Goal: Use online tool/utility: Utilize a website feature to perform a specific function

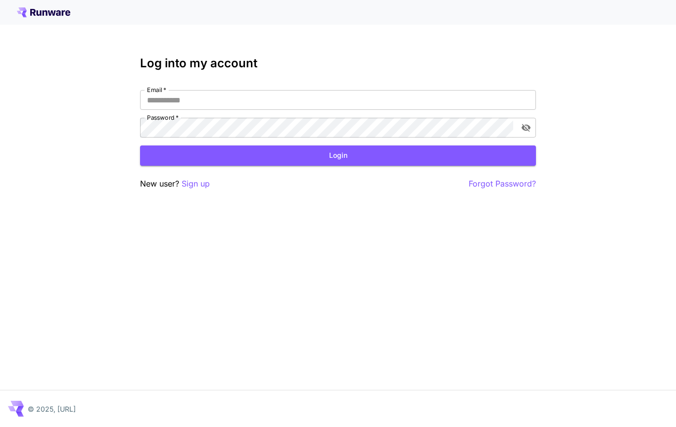
click at [324, 102] on input "Email   *" at bounding box center [338, 100] width 396 height 20
type input "**********"
click at [365, 156] on button "Login" at bounding box center [338, 156] width 396 height 20
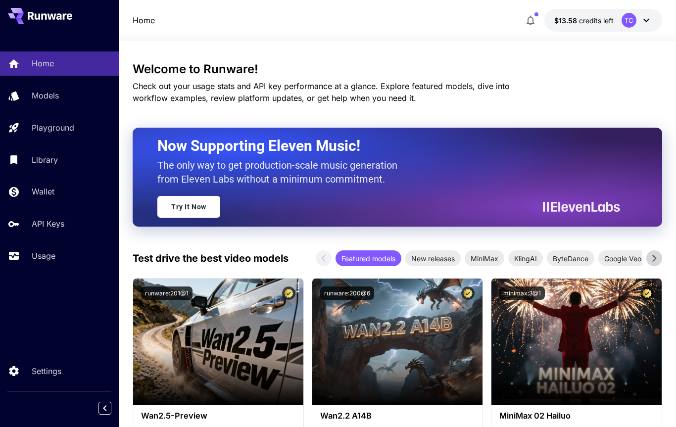
click at [64, 105] on link "Models" at bounding box center [59, 96] width 119 height 24
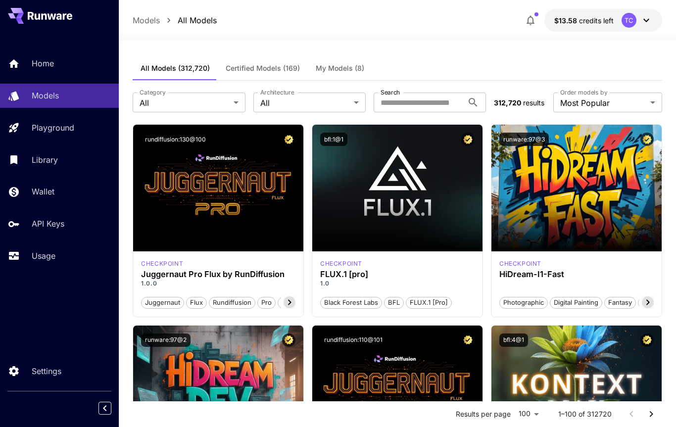
click at [351, 65] on span "My Models (8)" at bounding box center [340, 68] width 49 height 9
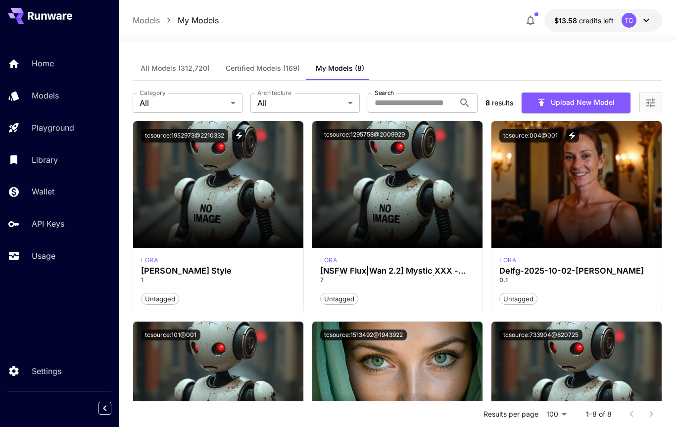
click at [512, 254] on div "lora Delfg-2025-10-02-qwen 0.1 Untagged" at bounding box center [577, 280] width 170 height 65
click at [585, 185] on img at bounding box center [577, 184] width 170 height 127
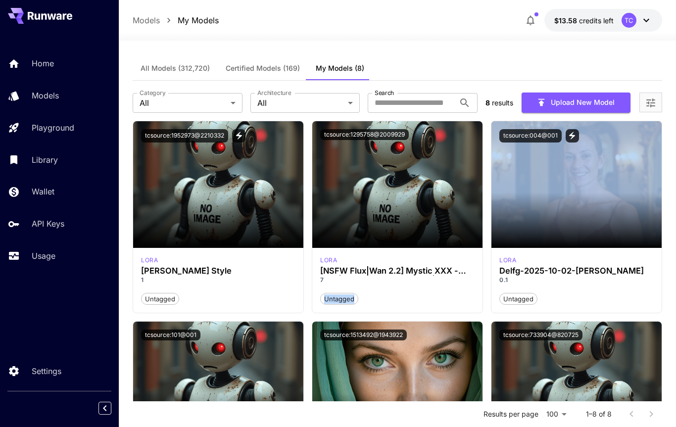
click at [561, 279] on p "0.1" at bounding box center [576, 280] width 154 height 9
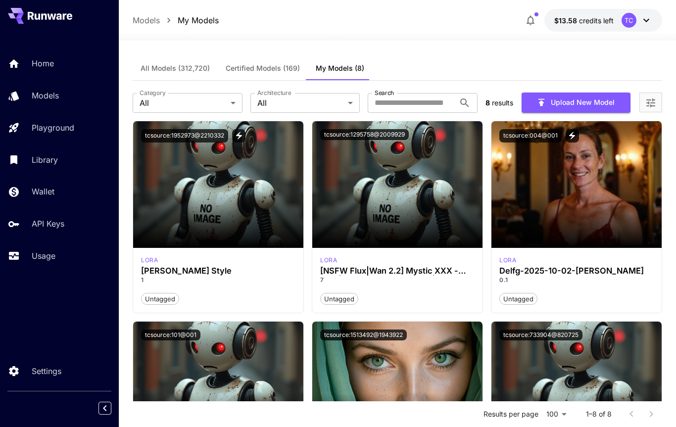
click at [593, 106] on button "Upload New Model" at bounding box center [576, 103] width 109 height 20
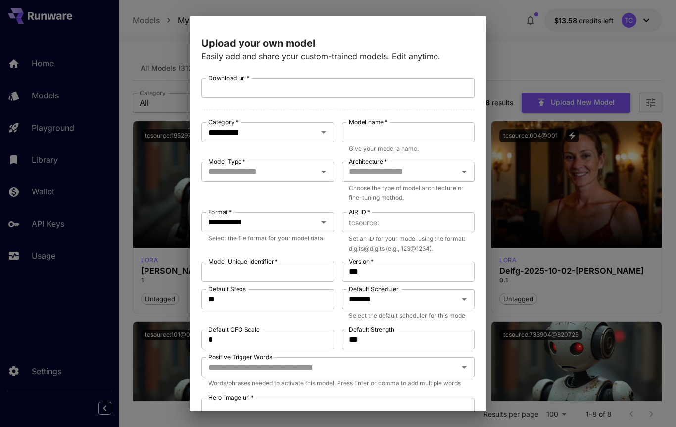
click at [252, 90] on input "Download url   *" at bounding box center [337, 88] width 273 height 20
click at [237, 90] on input "Download url   *" at bounding box center [337, 88] width 273 height 20
paste input "**********"
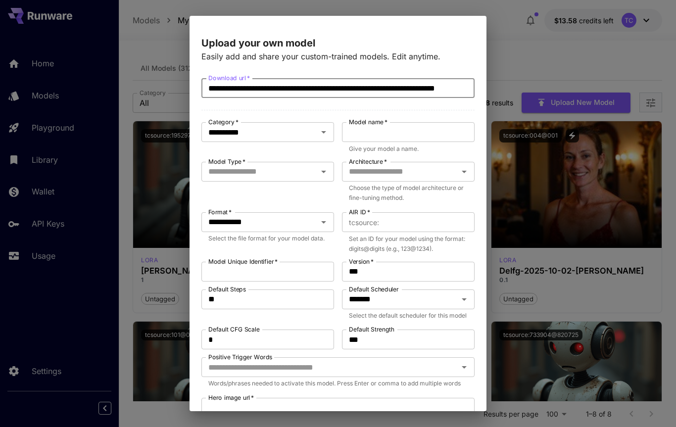
click at [311, 134] on div at bounding box center [317, 132] width 26 height 14
type input "**********"
click at [325, 132] on icon "Open" at bounding box center [323, 132] width 5 height 2
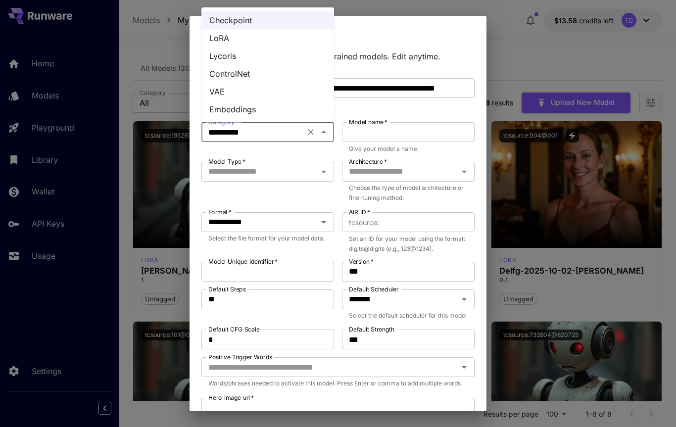
click at [235, 42] on li "LoRA" at bounding box center [267, 38] width 133 height 18
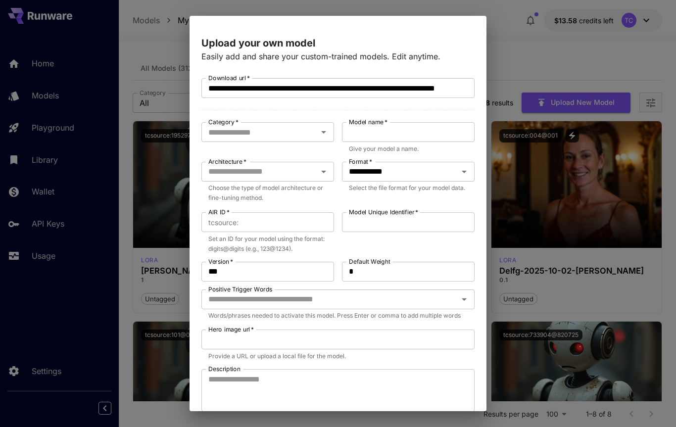
type input "****"
click at [300, 170] on input "Architecture   *" at bounding box center [259, 172] width 110 height 14
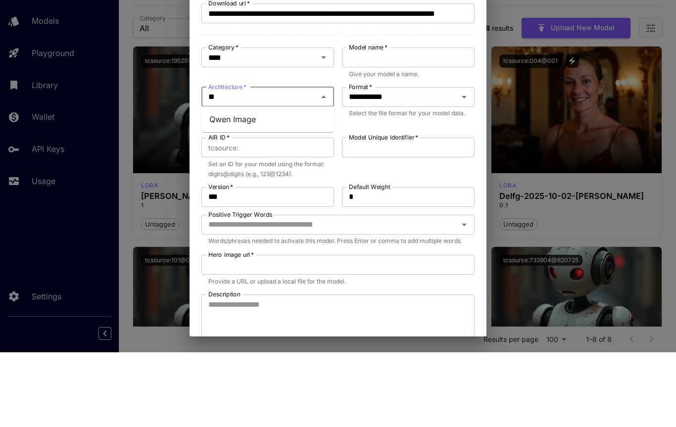
type input "***"
click at [260, 185] on li "Qwen Image" at bounding box center [267, 194] width 133 height 18
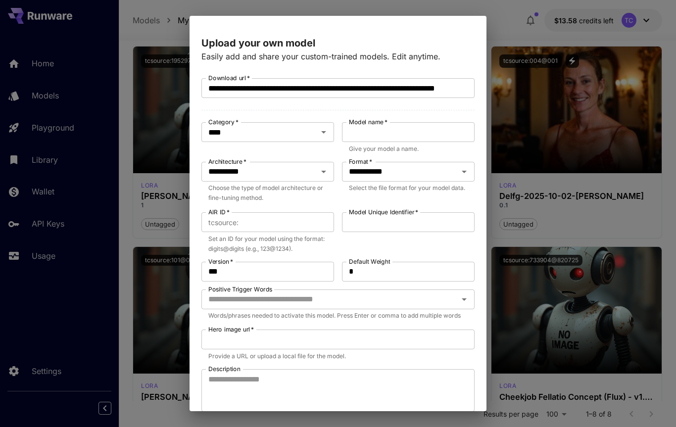
click at [277, 223] on input "AIR ID   *" at bounding box center [289, 222] width 92 height 20
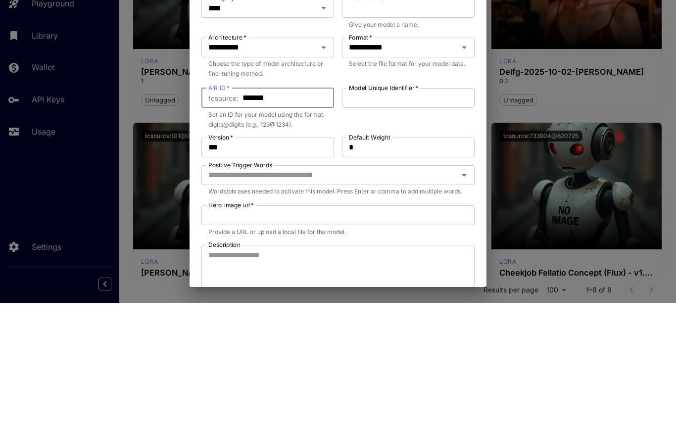
type input "*******"
click at [393, 212] on input "Model Unique Identifier   *" at bounding box center [408, 222] width 133 height 20
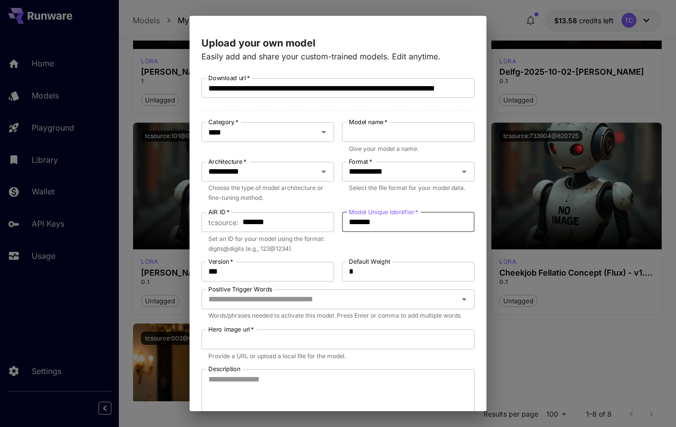
type input "*******"
click at [408, 142] on input "Model name   *" at bounding box center [408, 132] width 133 height 20
type input "**********"
click at [277, 301] on input "Positive Trigger Words" at bounding box center [329, 300] width 251 height 14
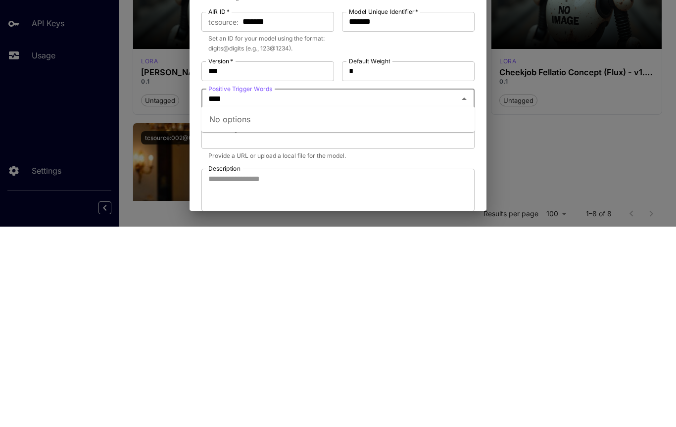
type input "*****"
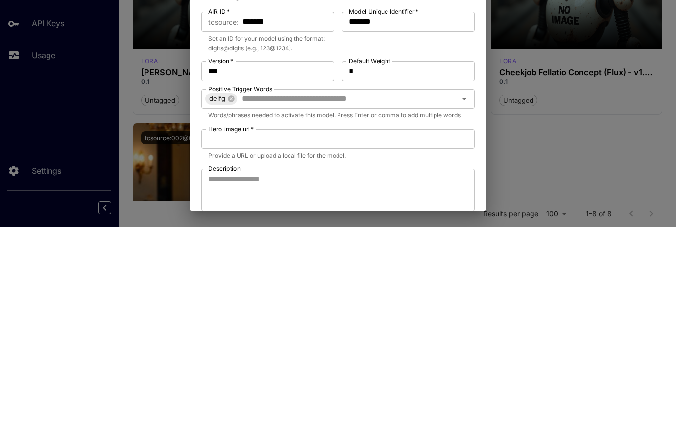
scroll to position [343, 0]
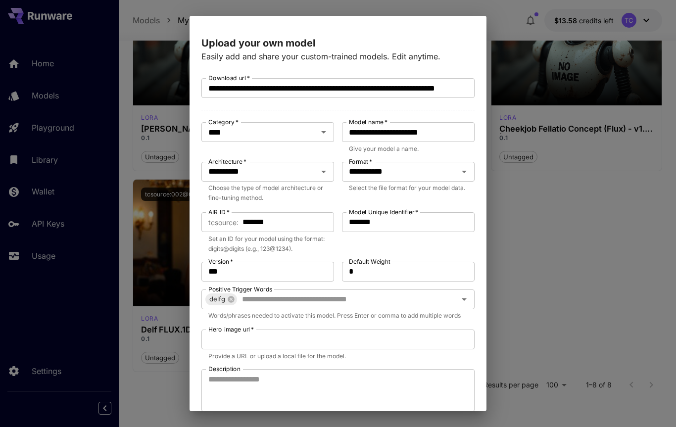
click at [293, 299] on input "Positive Trigger Words" at bounding box center [340, 300] width 204 height 14
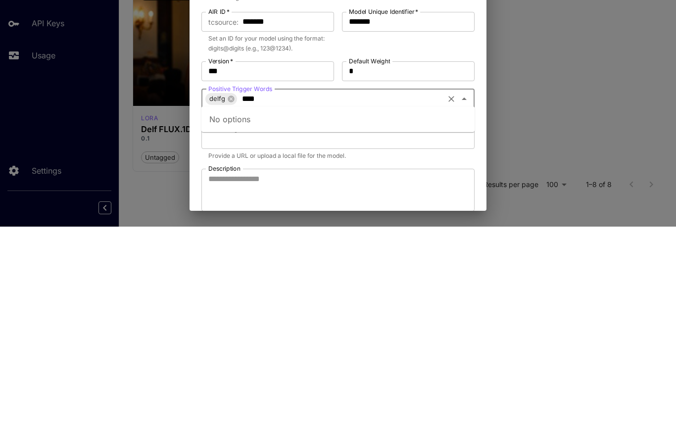
type input "*****"
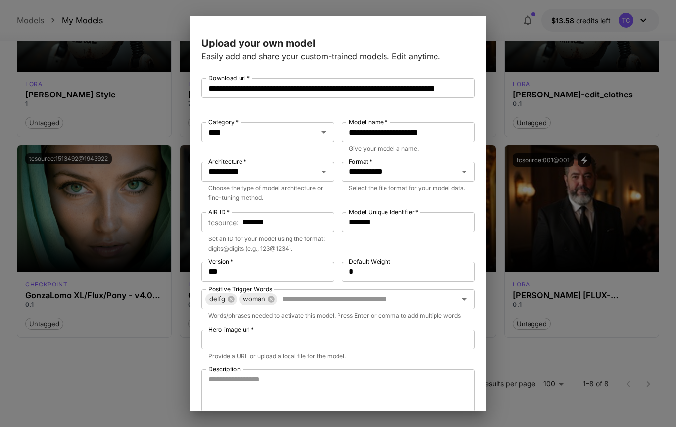
scroll to position [174, 0]
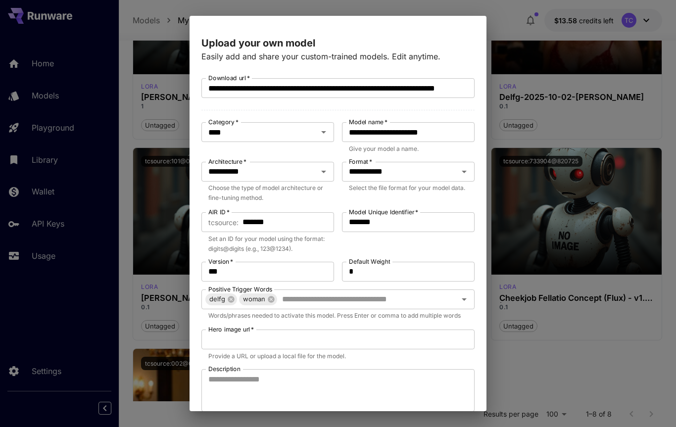
click at [261, 336] on input "Hero image url   *" at bounding box center [337, 340] width 273 height 20
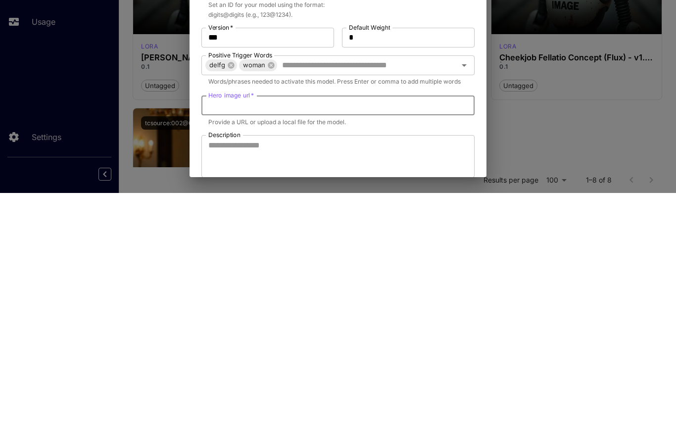
click at [228, 330] on input "Hero image url   *" at bounding box center [337, 340] width 273 height 20
paste input "**********"
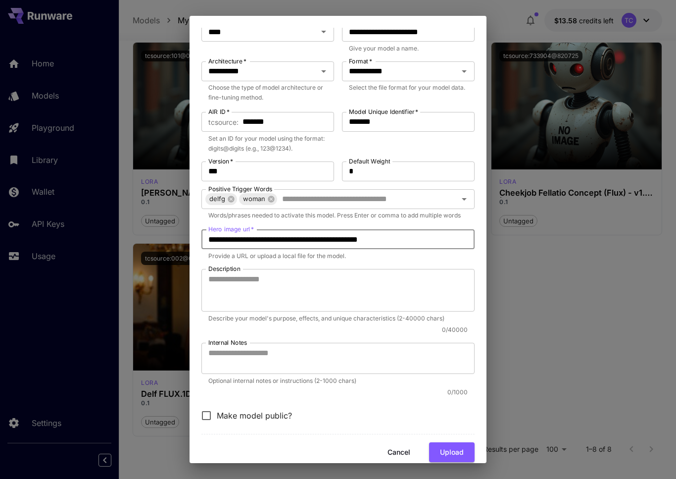
scroll to position [100, 0]
type input "**********"
click at [453, 427] on button "Upload" at bounding box center [452, 453] width 46 height 20
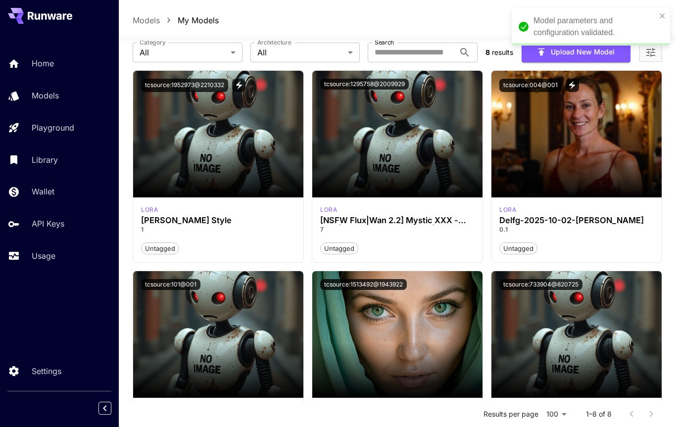
scroll to position [0, 0]
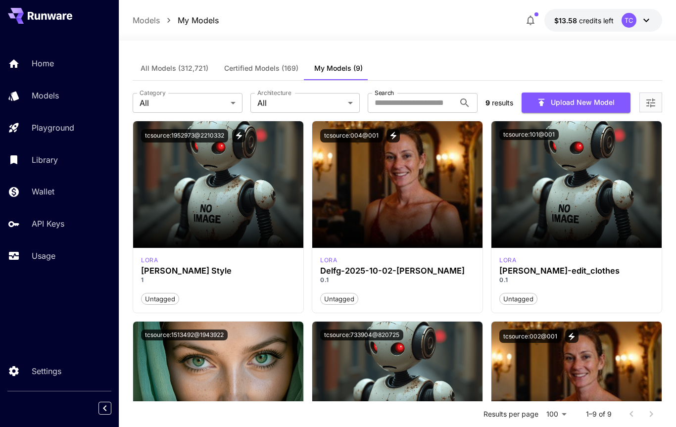
click at [78, 127] on div "Playground" at bounding box center [71, 128] width 79 height 12
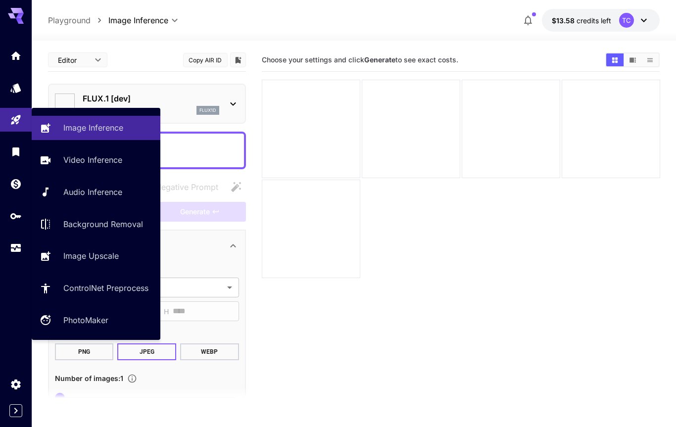
type input "**********"
click at [325, 330] on section "Choose your settings and click Generate to see exact costs." at bounding box center [461, 262] width 398 height 427
click at [257, 277] on main "**********" at bounding box center [354, 266] width 612 height 435
click at [4, 216] on link at bounding box center [16, 216] width 32 height 24
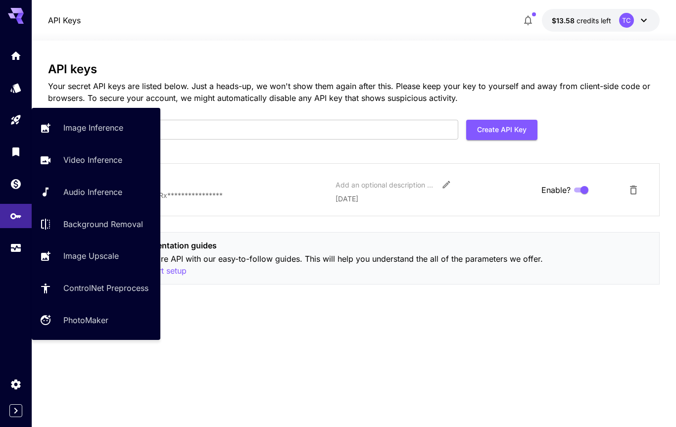
click at [22, 228] on link at bounding box center [16, 216] width 32 height 24
click at [16, 124] on link at bounding box center [16, 120] width 32 height 24
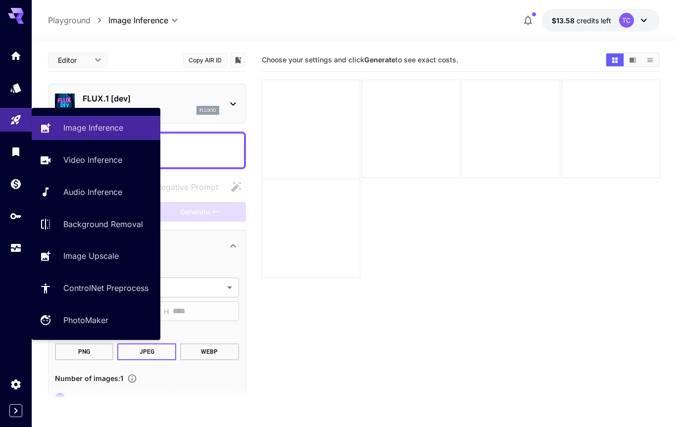
click at [149, 71] on div "Editor **** ​ Copy AIR ID" at bounding box center [147, 60] width 198 height 23
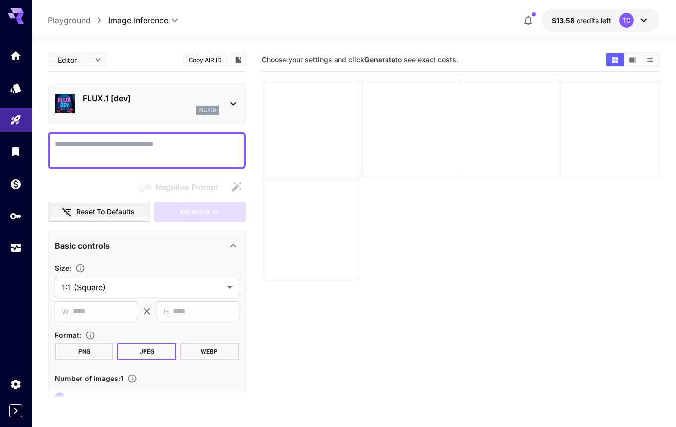
click at [15, 216] on icon "API Keys" at bounding box center [15, 216] width 11 height 6
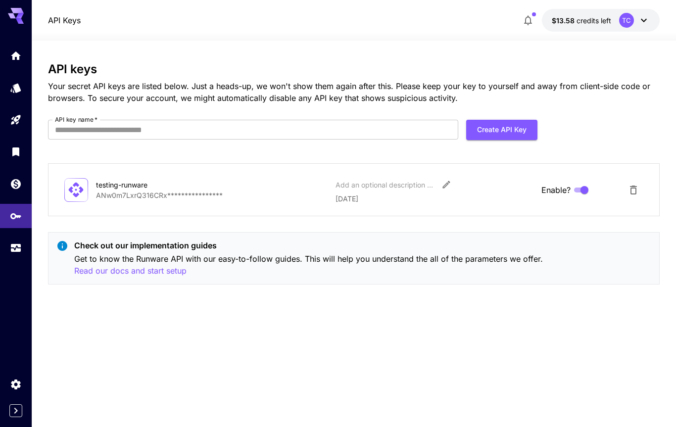
click at [17, 253] on link at bounding box center [16, 248] width 32 height 24
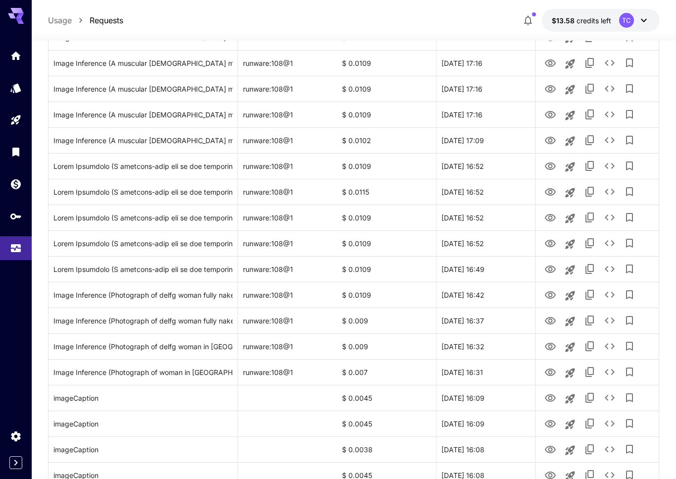
scroll to position [241, 0]
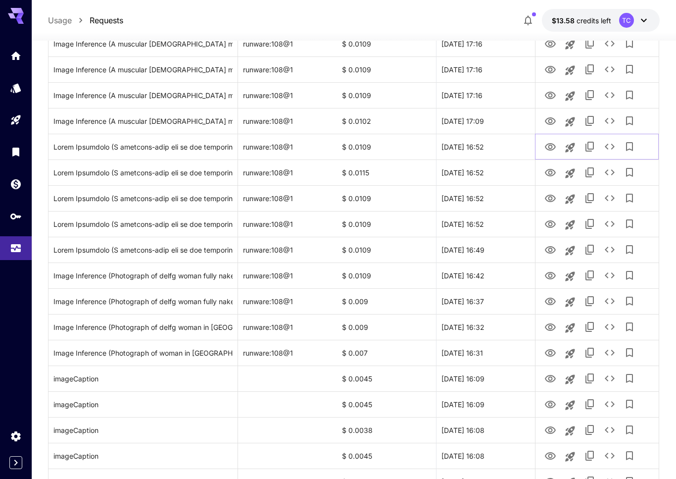
click at [568, 146] on icon "Launch in playground" at bounding box center [570, 148] width 12 height 12
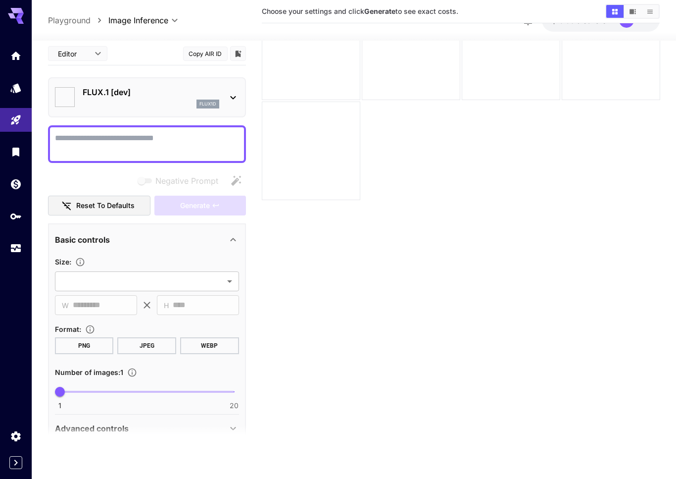
type textarea "**********"
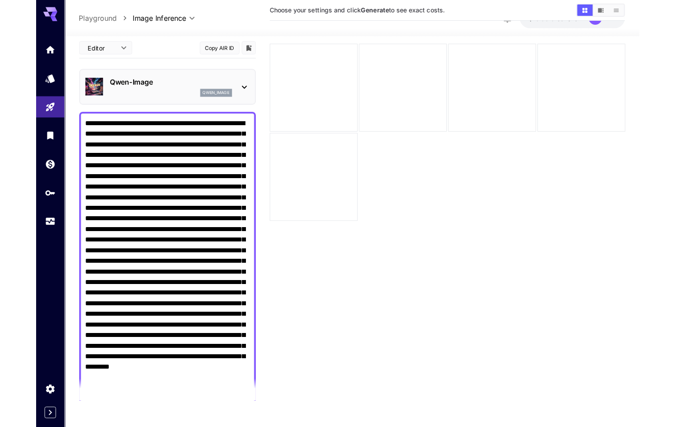
scroll to position [27, 0]
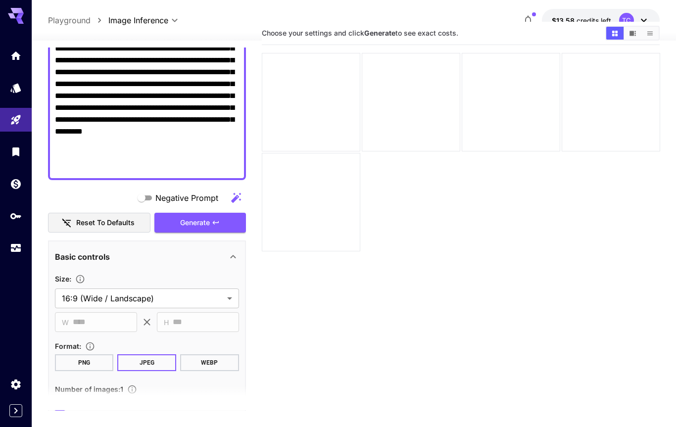
click at [256, 341] on main "**********" at bounding box center [354, 239] width 612 height 435
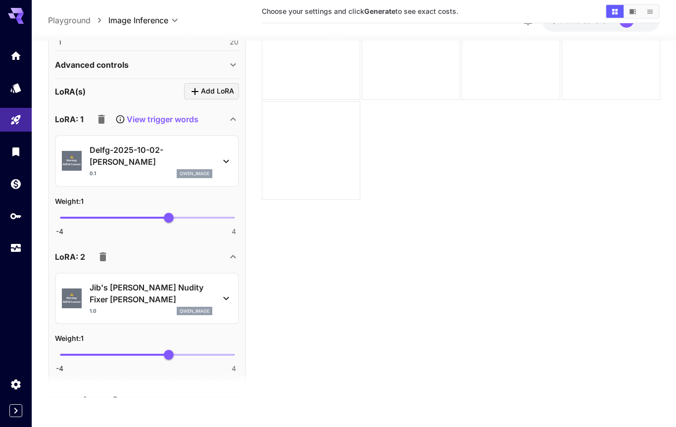
scroll to position [652, 0]
click at [155, 145] on p "Delfg-2025-10-02-[PERSON_NAME]" at bounding box center [151, 157] width 123 height 24
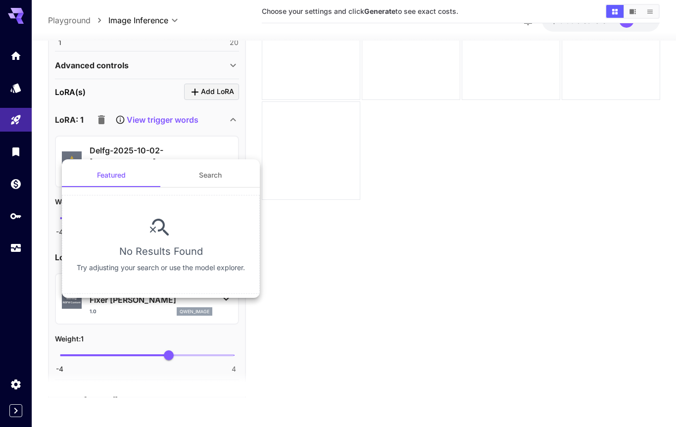
click at [212, 182] on button "Search" at bounding box center [210, 175] width 99 height 24
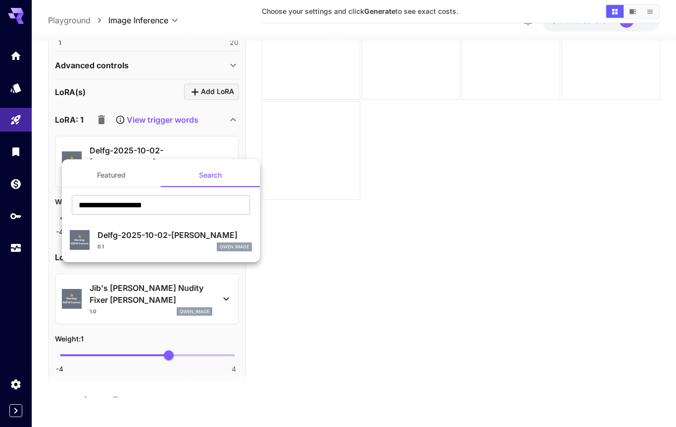
click at [203, 208] on input "**********" at bounding box center [161, 205] width 178 height 20
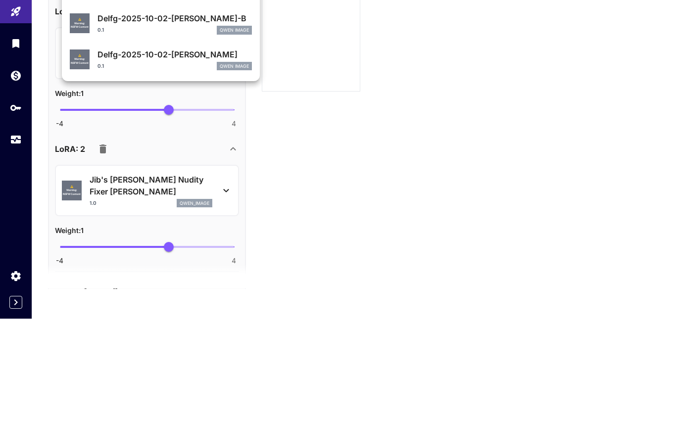
type input "**********"
click at [168, 121] on div "Delfg-2025-10-02-[PERSON_NAME]-B 0.1 [PERSON_NAME] Image" at bounding box center [175, 132] width 154 height 22
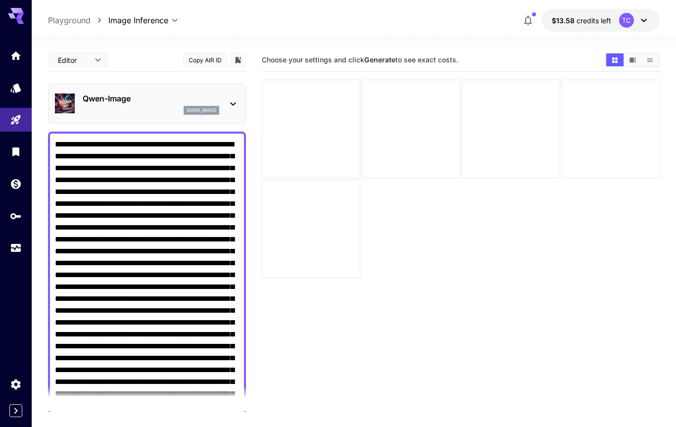
scroll to position [0, 0]
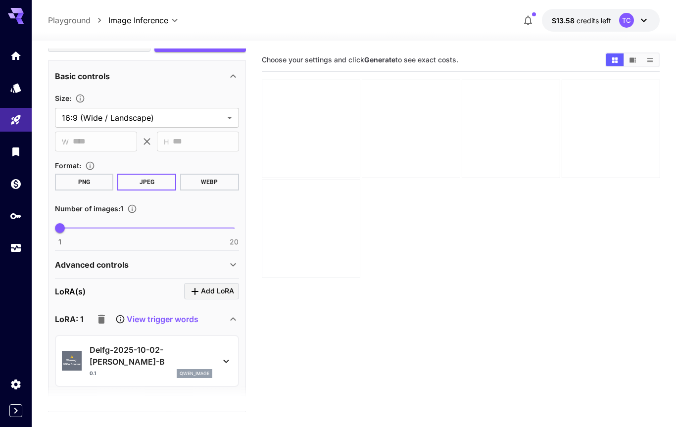
click at [251, 287] on main "**********" at bounding box center [354, 266] width 612 height 435
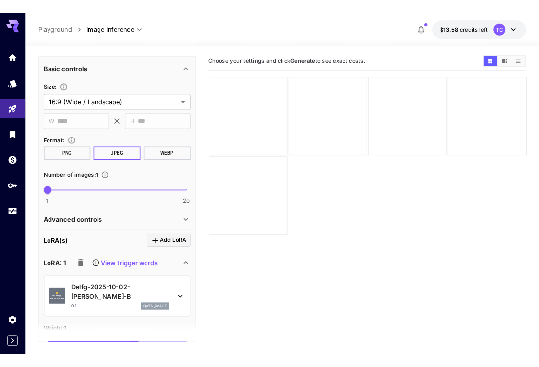
scroll to position [458, 0]
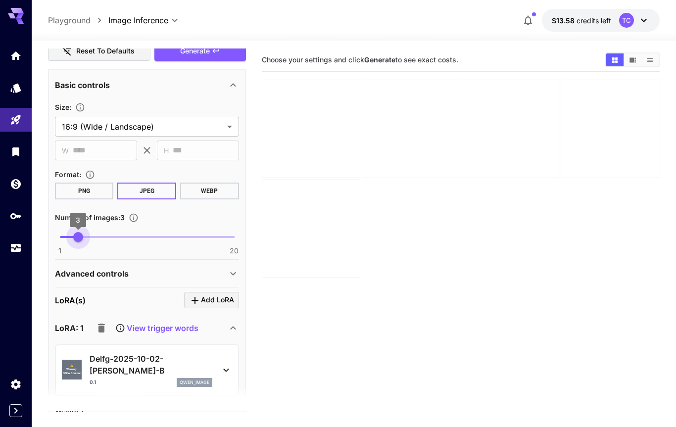
click at [62, 237] on span at bounding box center [69, 237] width 18 height 2
click at [199, 53] on span "Generate" at bounding box center [195, 51] width 30 height 12
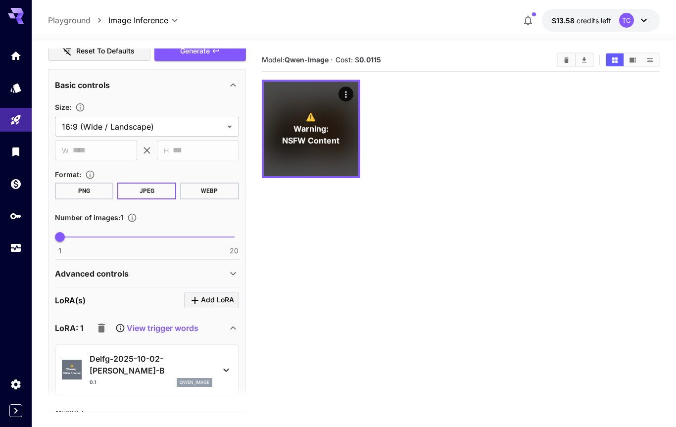
click at [0, 0] on icon "Open in fullscreen" at bounding box center [0, 0] width 0 height 0
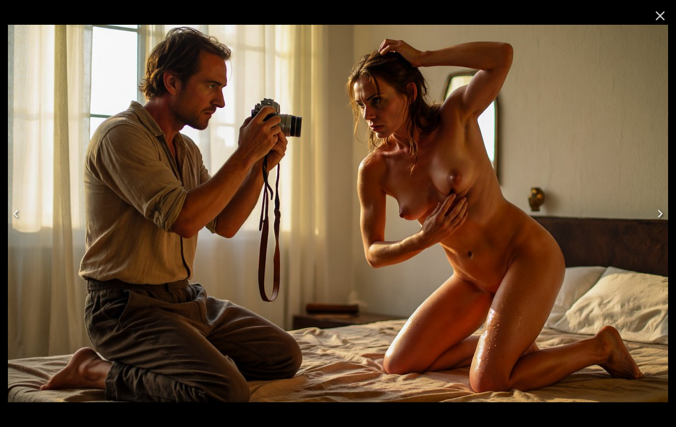
click at [658, 13] on icon "Close" at bounding box center [660, 15] width 9 height 9
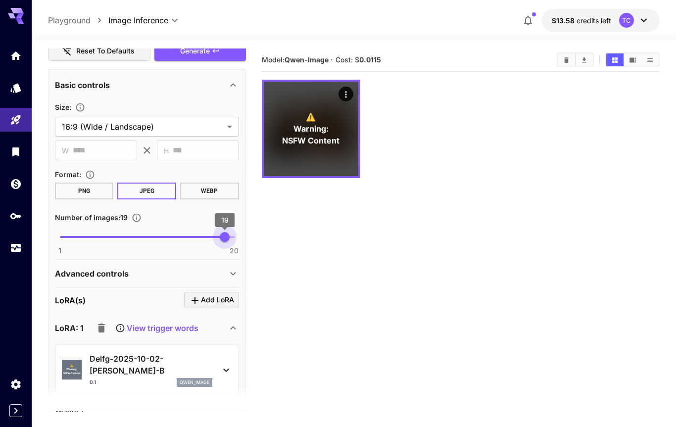
type input "**"
click at [221, 56] on button "Generate" at bounding box center [199, 51] width 91 height 20
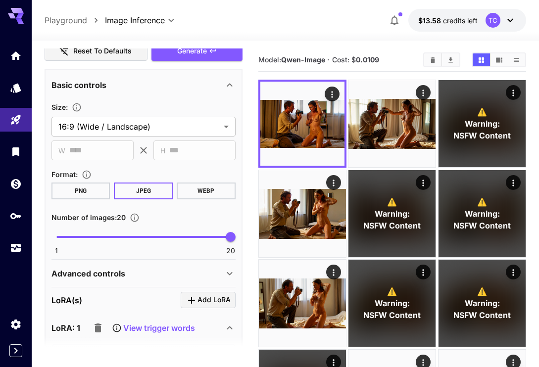
click at [0, 0] on icon "Open in fullscreen" at bounding box center [0, 0] width 0 height 0
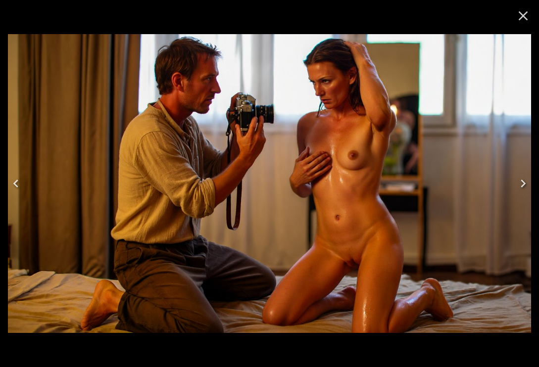
click at [524, 192] on icon "Next" at bounding box center [523, 184] width 16 height 16
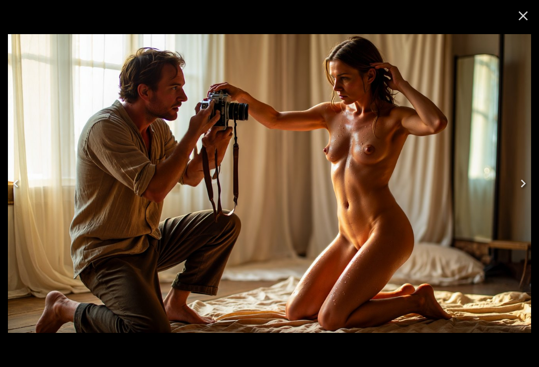
click at [526, 201] on button "Next" at bounding box center [523, 184] width 32 height 40
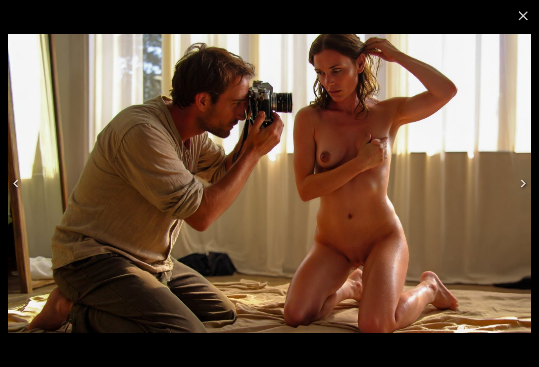
click at [524, 199] on button "Next" at bounding box center [523, 184] width 32 height 40
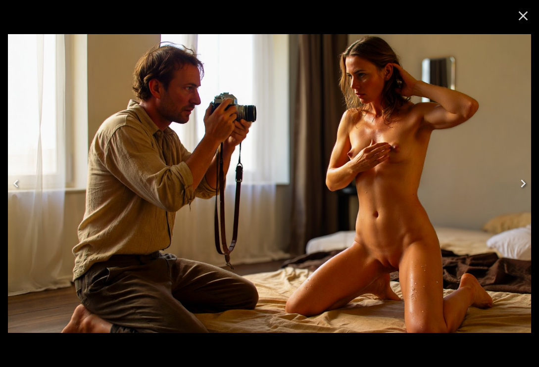
click at [525, 202] on button "Next" at bounding box center [523, 184] width 32 height 40
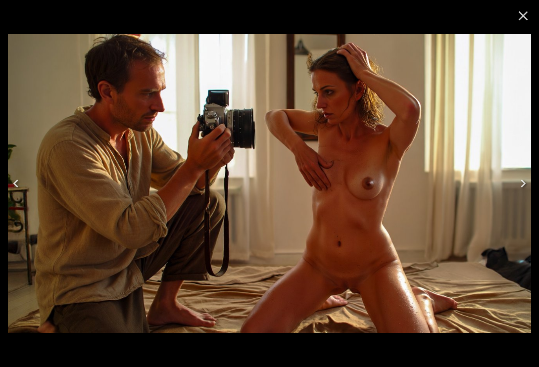
click at [528, 203] on button "Next" at bounding box center [523, 184] width 32 height 40
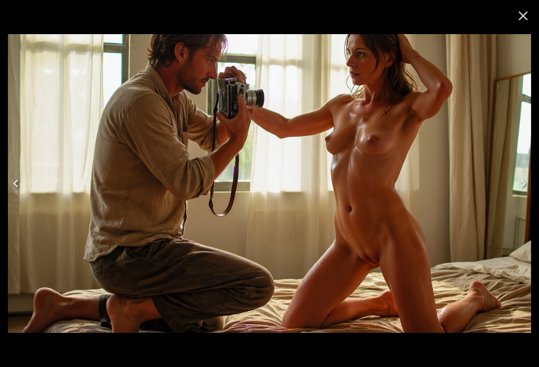
click at [529, 203] on button "Next" at bounding box center [523, 184] width 32 height 40
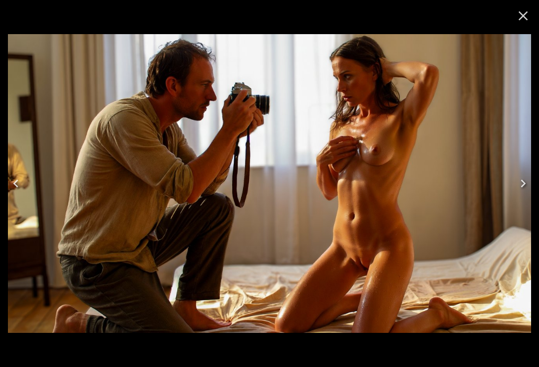
click at [530, 203] on button "Next" at bounding box center [523, 184] width 32 height 40
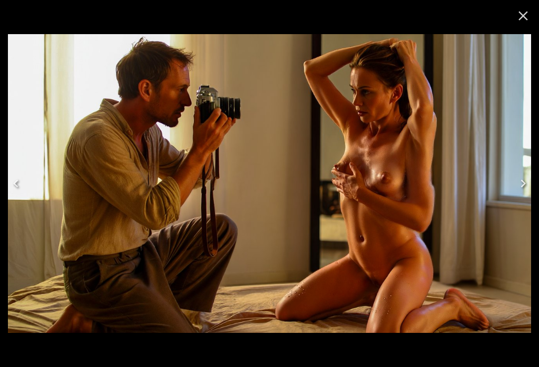
click at [522, 198] on button "Next" at bounding box center [523, 184] width 32 height 40
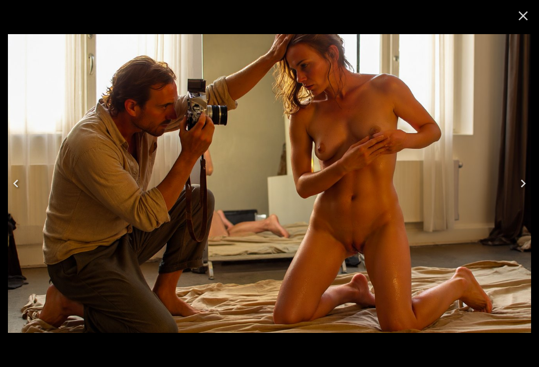
click at [521, 197] on button "Next" at bounding box center [523, 184] width 32 height 40
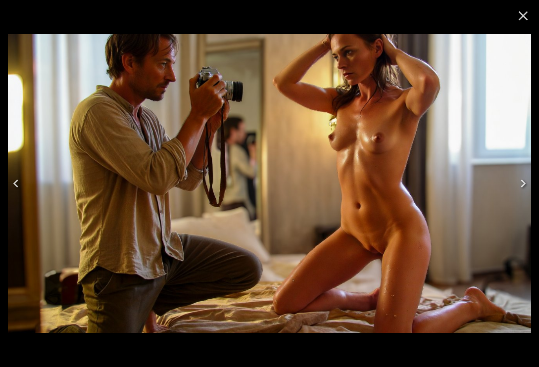
click at [517, 195] on button "Next" at bounding box center [523, 184] width 32 height 40
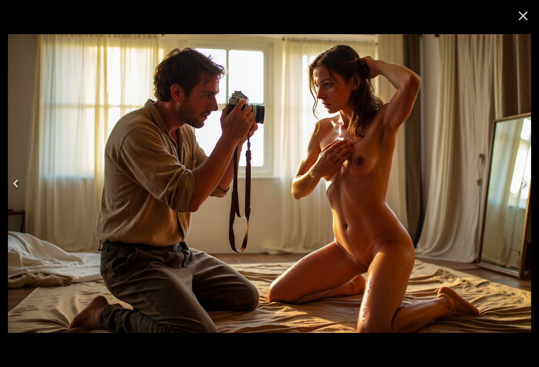
click at [518, 196] on button "Next" at bounding box center [523, 184] width 32 height 40
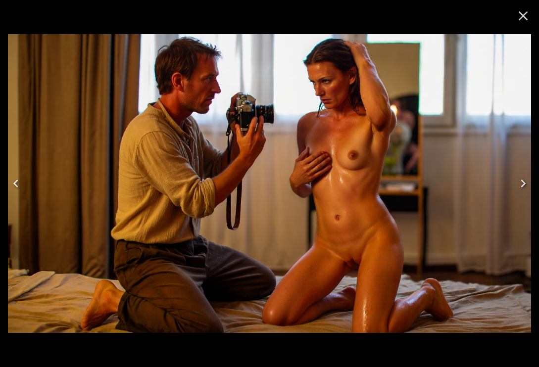
click at [517, 197] on button "Next" at bounding box center [523, 184] width 32 height 40
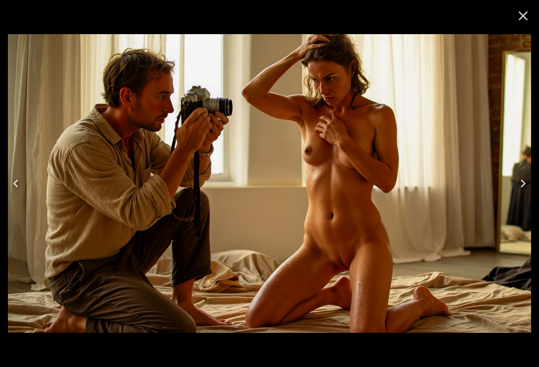
click at [516, 196] on button "Next" at bounding box center [523, 184] width 32 height 40
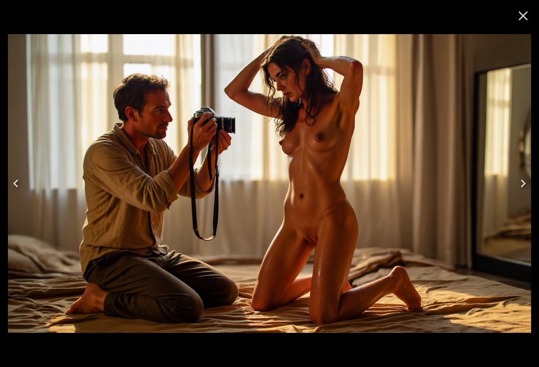
click at [514, 192] on button "Next" at bounding box center [523, 184] width 32 height 40
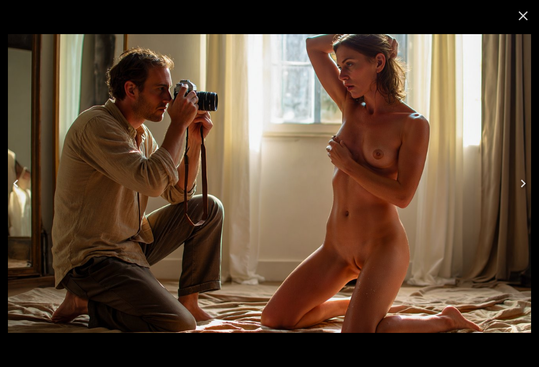
click at [515, 193] on button "Next" at bounding box center [523, 184] width 32 height 40
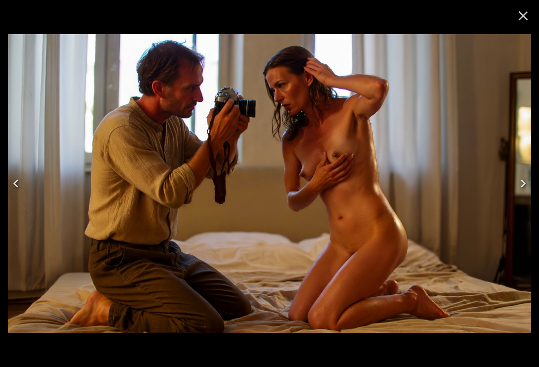
click at [514, 193] on button "Next" at bounding box center [523, 184] width 32 height 40
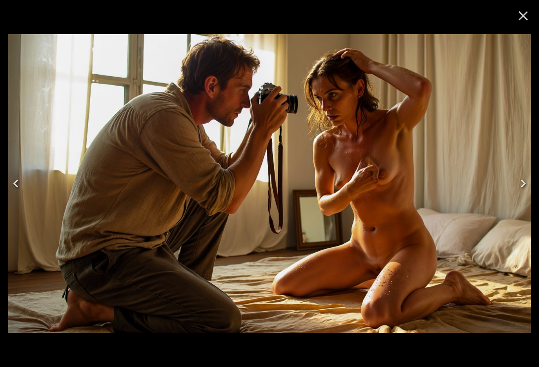
click at [515, 194] on button "Next" at bounding box center [523, 184] width 32 height 40
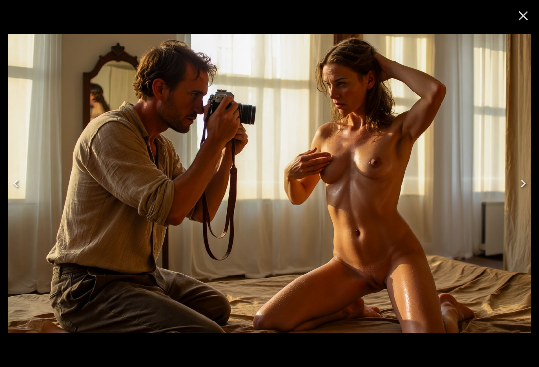
click at [516, 194] on button "Next" at bounding box center [523, 184] width 32 height 40
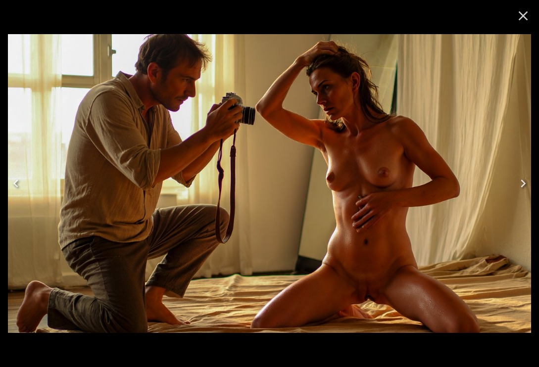
click at [515, 194] on button "Next" at bounding box center [523, 184] width 32 height 40
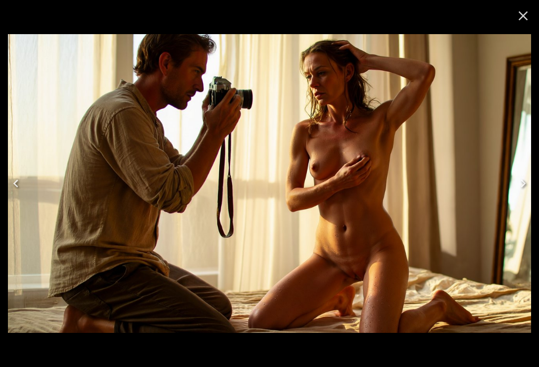
click at [514, 193] on button "Next" at bounding box center [523, 184] width 32 height 40
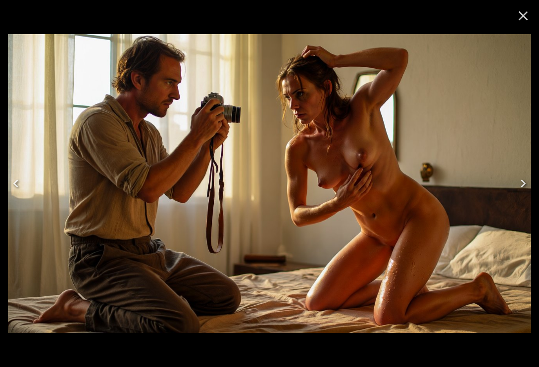
click at [513, 190] on button "Next" at bounding box center [523, 184] width 32 height 40
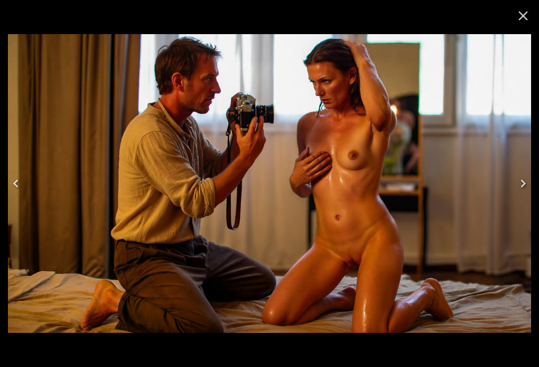
click at [514, 193] on button "Next" at bounding box center [523, 184] width 32 height 40
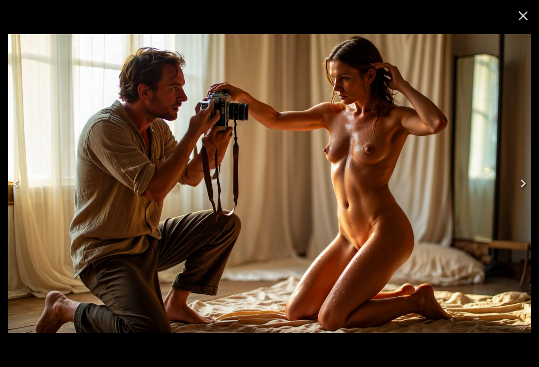
click at [514, 192] on button "Next" at bounding box center [523, 184] width 32 height 40
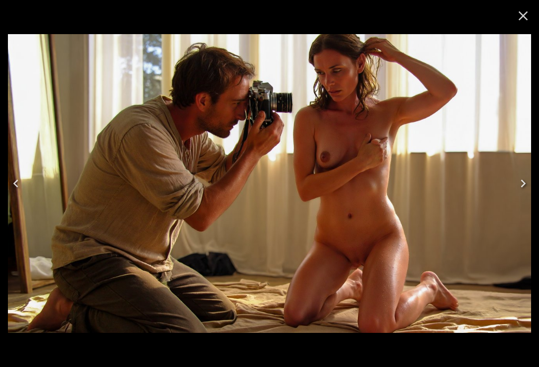
click at [512, 191] on button "Next" at bounding box center [523, 184] width 32 height 40
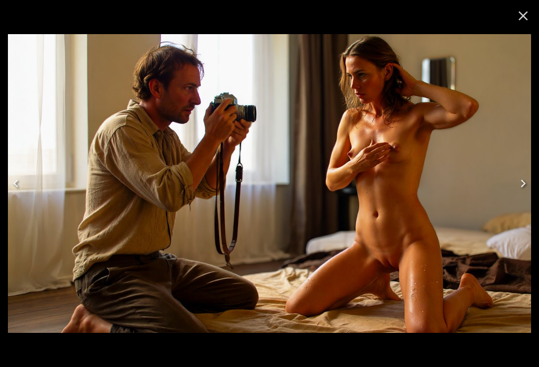
click at [513, 191] on button "Next" at bounding box center [523, 184] width 32 height 40
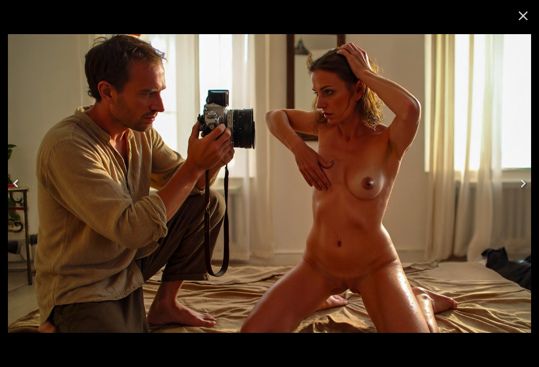
click at [512, 190] on button "Next" at bounding box center [523, 184] width 32 height 40
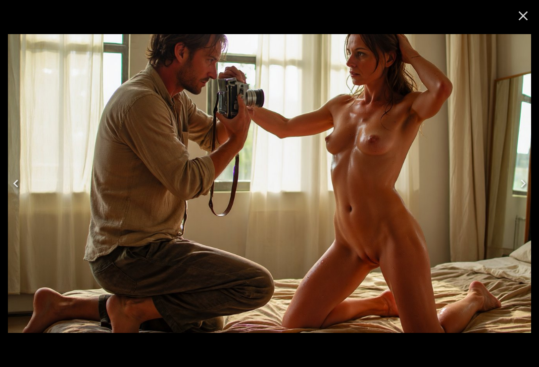
click at [514, 190] on button "Next" at bounding box center [523, 184] width 32 height 40
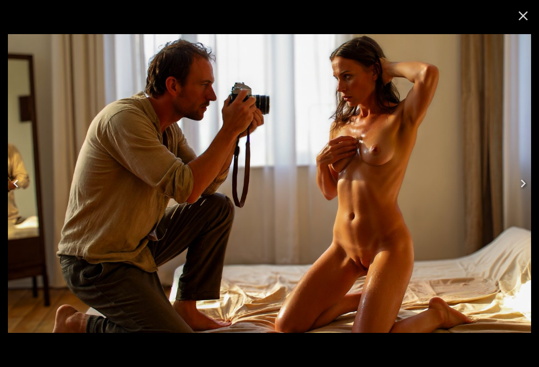
click at [513, 189] on button "Next" at bounding box center [523, 184] width 32 height 40
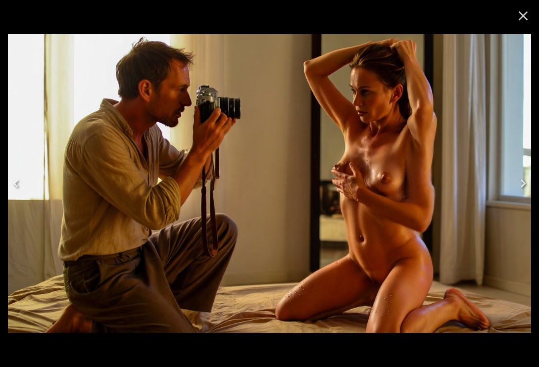
click at [513, 189] on button "Next" at bounding box center [523, 184] width 32 height 40
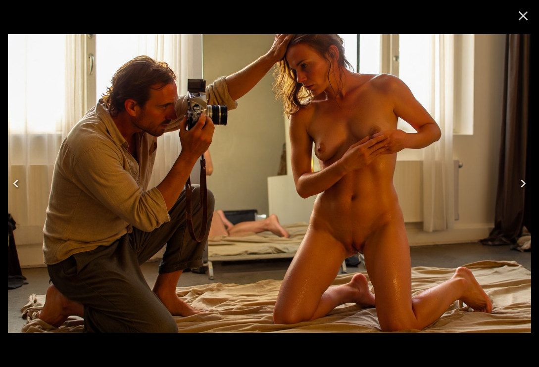
click at [512, 187] on button "Next" at bounding box center [523, 184] width 32 height 40
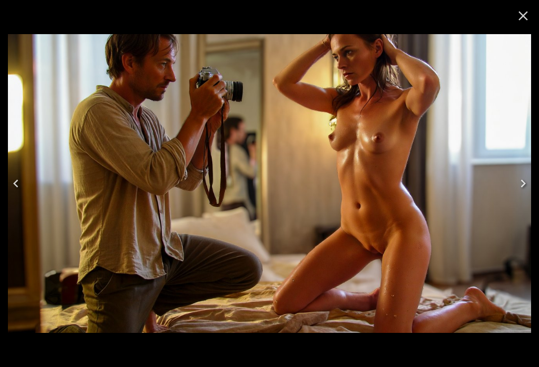
click at [512, 188] on button "Next" at bounding box center [523, 184] width 32 height 40
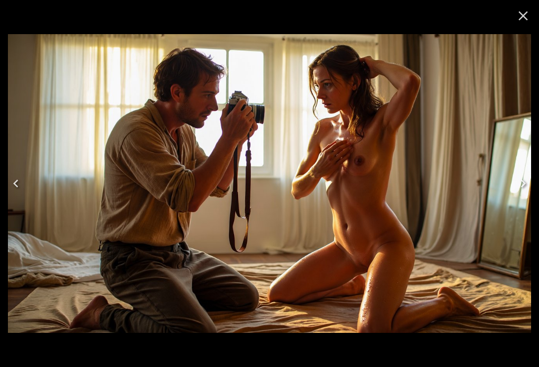
click at [512, 187] on button "Next" at bounding box center [523, 184] width 32 height 40
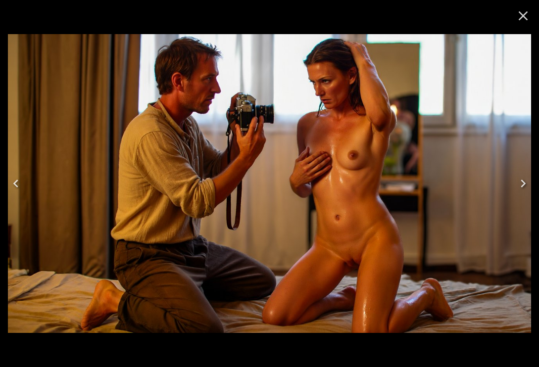
click at [512, 187] on button "Next" at bounding box center [523, 184] width 32 height 40
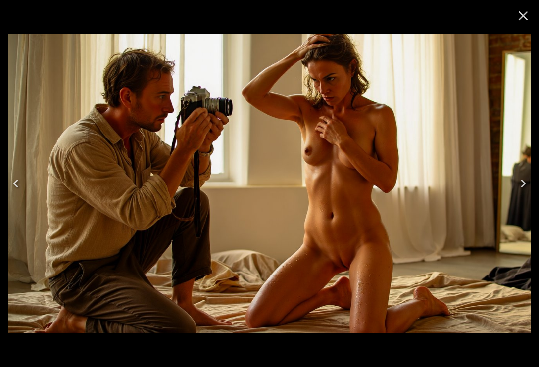
click at [516, 17] on icon "Close" at bounding box center [523, 16] width 16 height 16
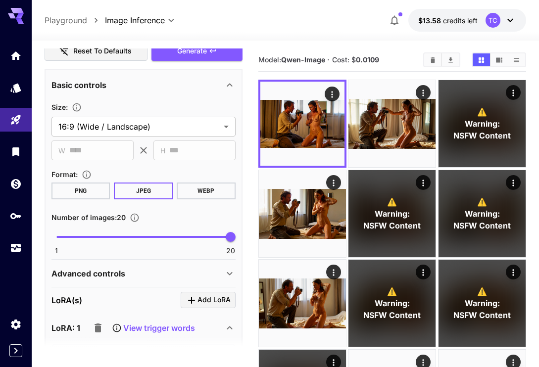
click at [225, 131] on body "**********" at bounding box center [269, 368] width 539 height 737
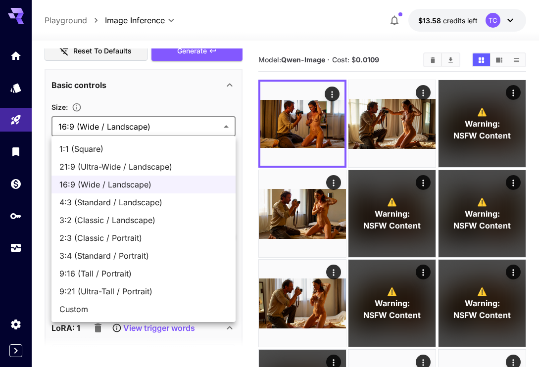
click at [124, 248] on li "3:4 (Standard / Portrait)" at bounding box center [143, 256] width 184 height 18
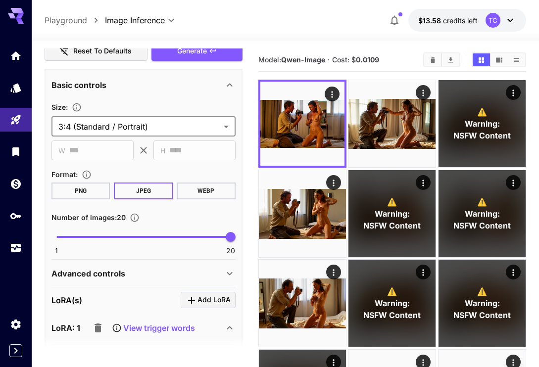
type input "**********"
type input "***"
type input "****"
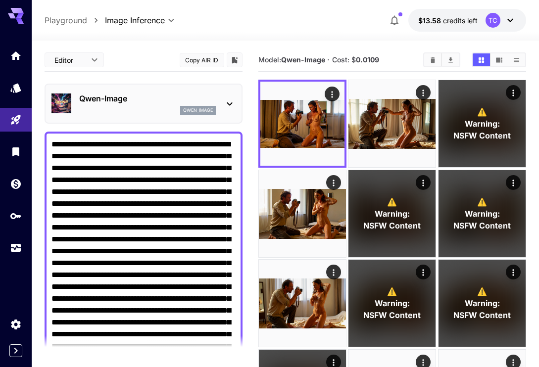
scroll to position [0, 0]
click at [90, 203] on textarea "Negative Prompt" at bounding box center [143, 299] width 184 height 321
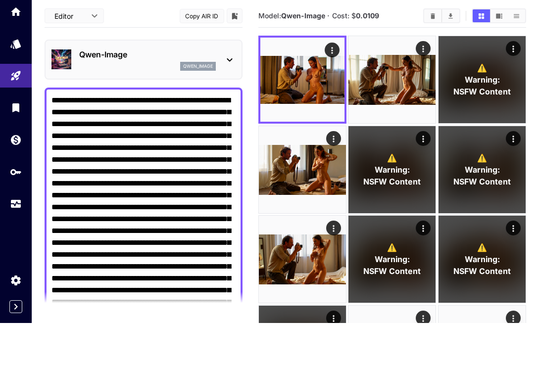
click at [59, 139] on textarea "Negative Prompt" at bounding box center [143, 269] width 184 height 261
click at [174, 139] on textarea "Negative Prompt" at bounding box center [143, 269] width 184 height 261
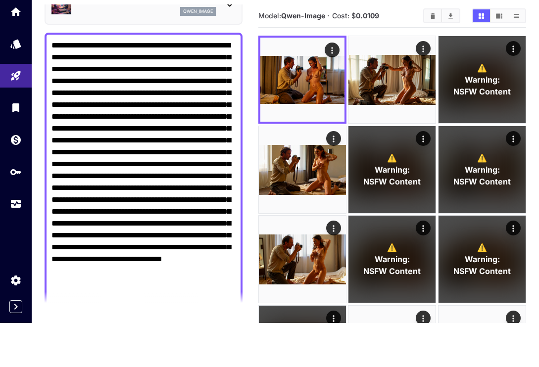
scroll to position [56, 0]
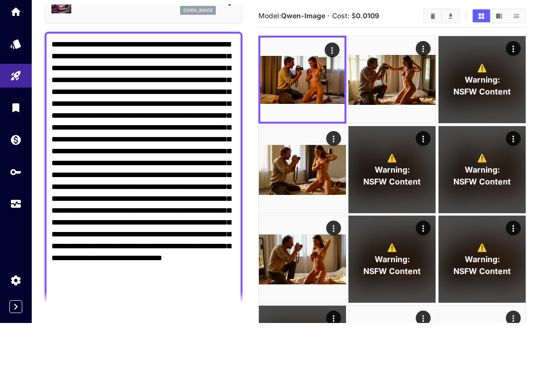
click at [162, 108] on textarea "Negative Prompt" at bounding box center [143, 213] width 184 height 261
click at [138, 116] on textarea "Negative Prompt" at bounding box center [143, 213] width 184 height 261
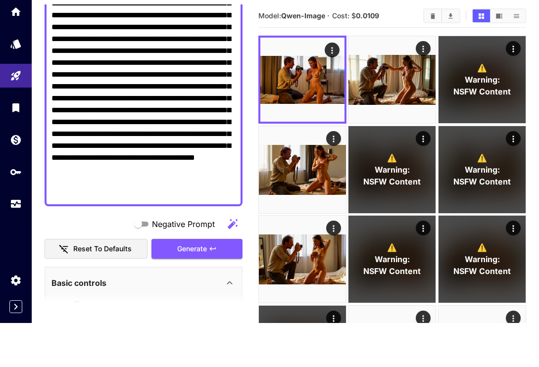
scroll to position [146, 0]
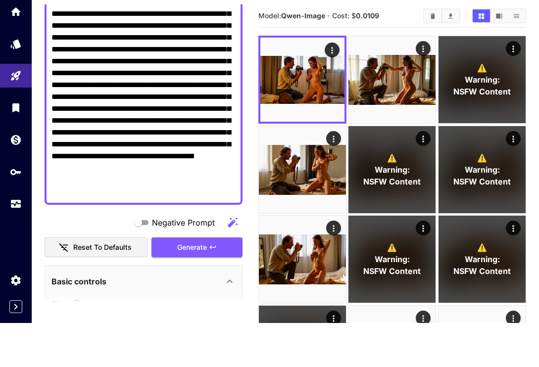
click at [169, 112] on textarea "Negative Prompt" at bounding box center [143, 117] width 184 height 249
click at [169, 111] on textarea "Negative Prompt" at bounding box center [143, 117] width 184 height 249
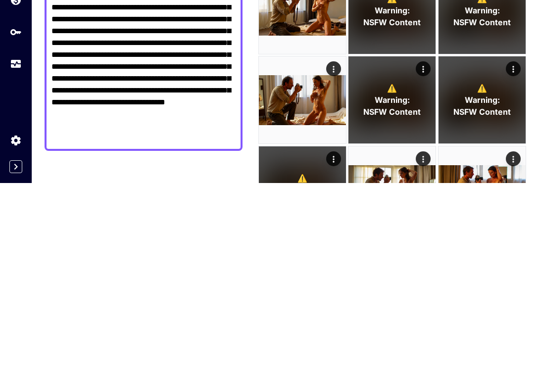
scroll to position [51, 0]
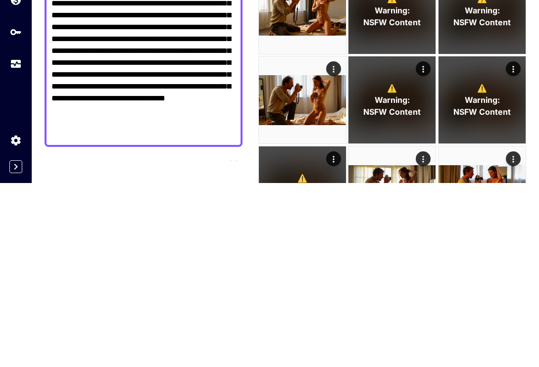
click at [192, 90] on textarea "**********" at bounding box center [143, 206] width 184 height 238
click at [192, 89] on textarea "**********" at bounding box center [143, 206] width 184 height 238
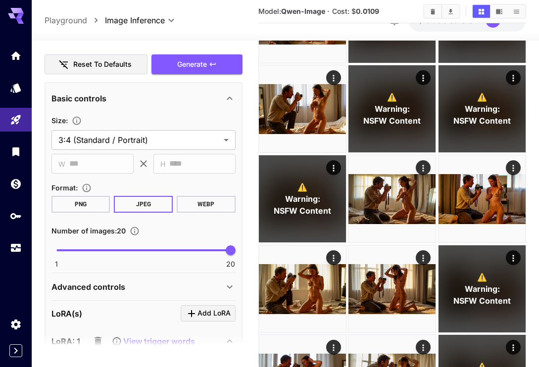
scroll to position [326, 0]
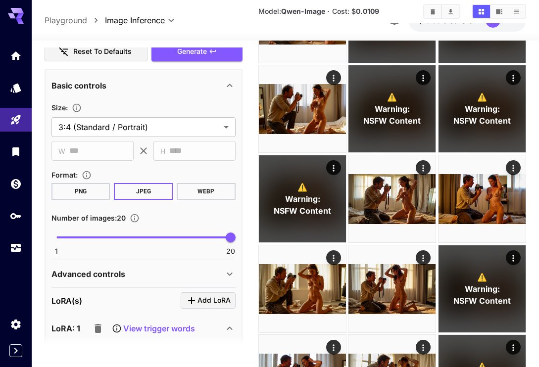
type textarea "**********"
type input "*"
click at [210, 58] on button "Generate" at bounding box center [196, 52] width 91 height 20
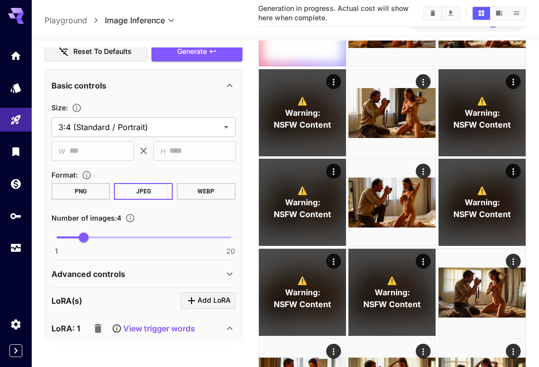
click at [407, 24] on div "Generation in progress. Actual cost will show here when complete." at bounding box center [392, 13] width 268 height 27
click at [411, 36] on div at bounding box center [285, 35] width 507 height 12
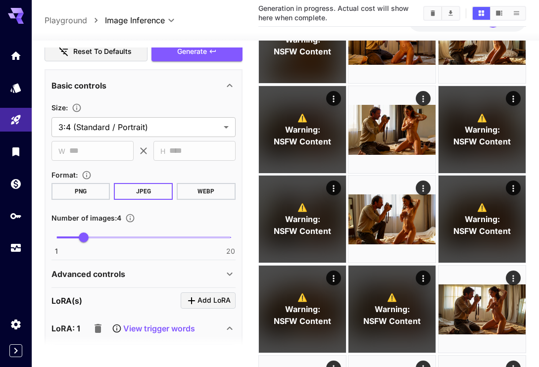
scroll to position [149, 0]
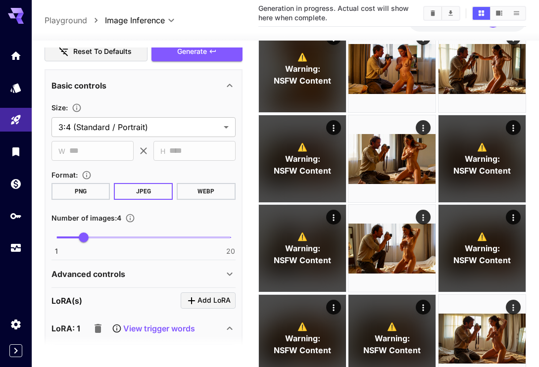
click at [0, 0] on icon "Open in fullscreen" at bounding box center [0, 0] width 0 height 0
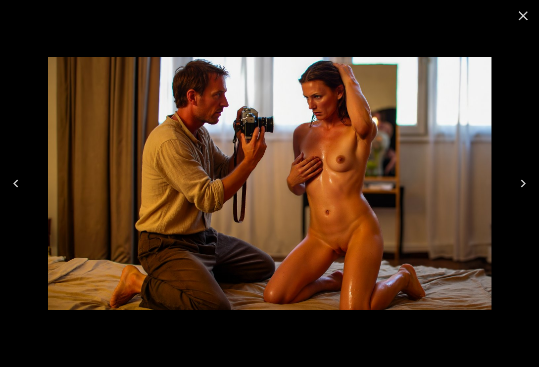
click at [518, 182] on icon "Next" at bounding box center [523, 184] width 16 height 16
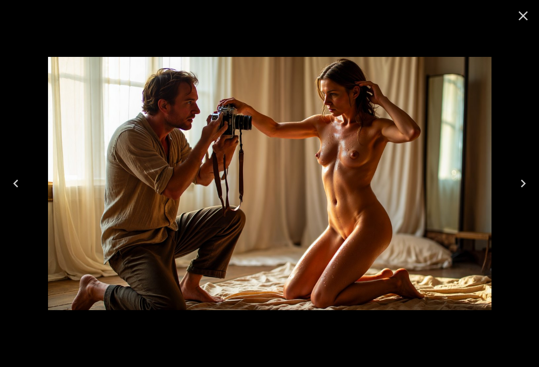
click at [519, 185] on icon "Next" at bounding box center [523, 184] width 16 height 16
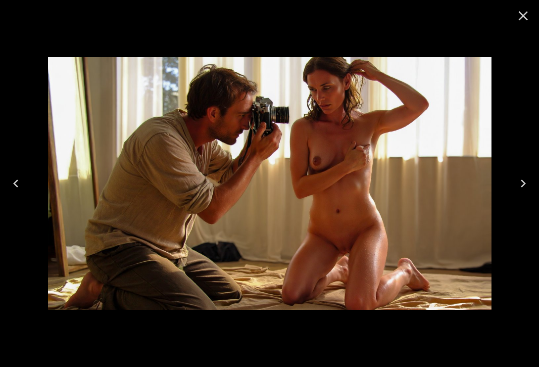
click at [520, 185] on icon "Next" at bounding box center [523, 184] width 16 height 16
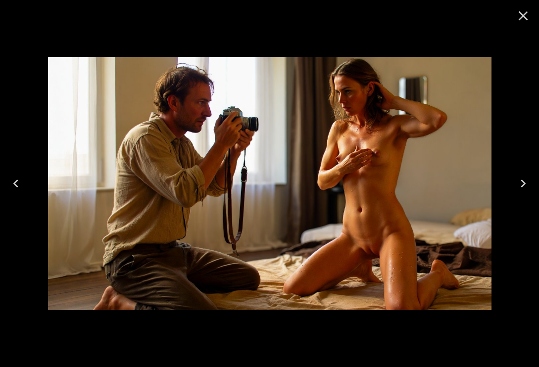
click at [522, 185] on icon "Next" at bounding box center [523, 184] width 16 height 16
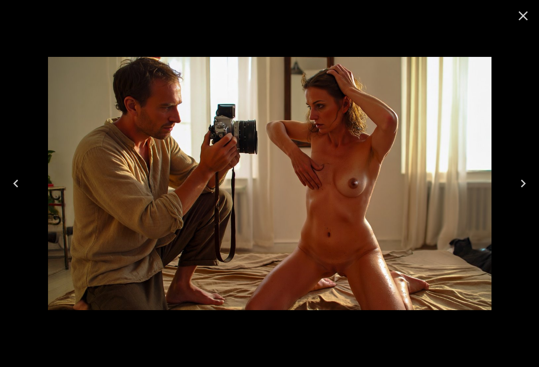
click at [522, 188] on icon "Next" at bounding box center [523, 184] width 16 height 16
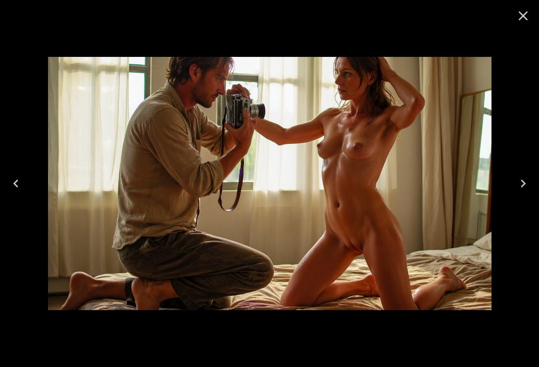
click at [523, 186] on icon "Next" at bounding box center [523, 184] width 16 height 16
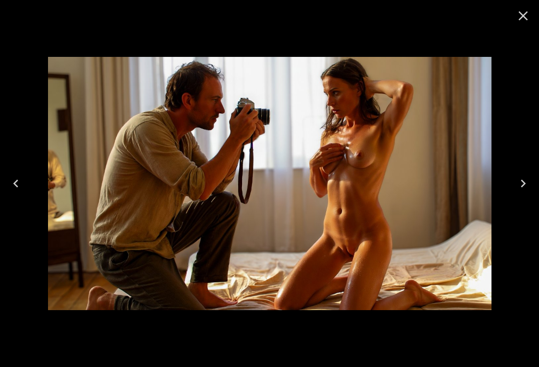
click at [523, 187] on icon "Next" at bounding box center [523, 184] width 16 height 16
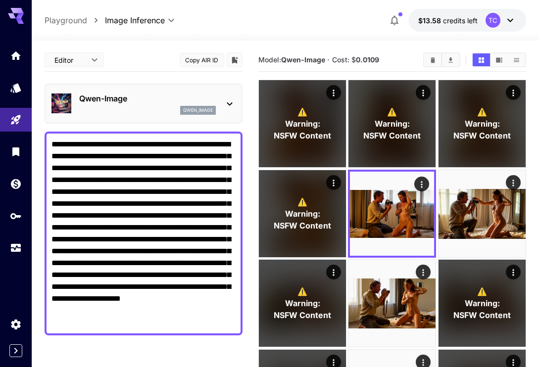
scroll to position [326, 0]
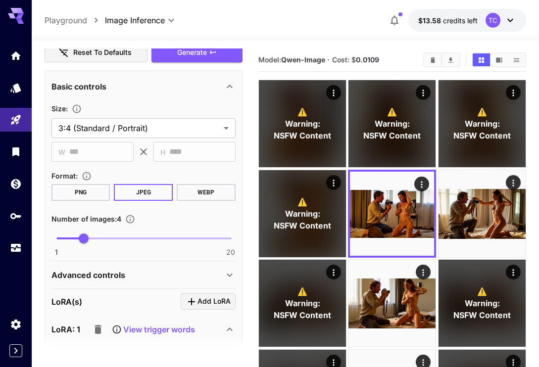
click at [0, 0] on icon "Open in fullscreen" at bounding box center [0, 0] width 0 height 0
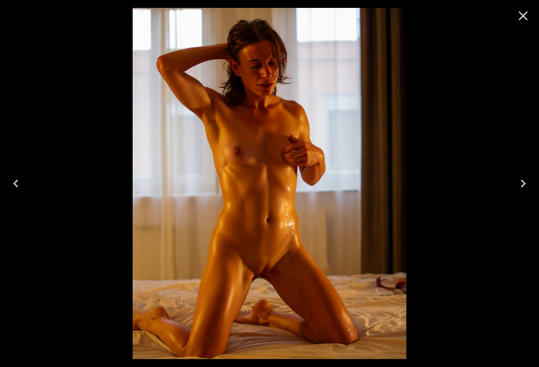
click at [523, 184] on icon "Next" at bounding box center [523, 184] width 5 height 8
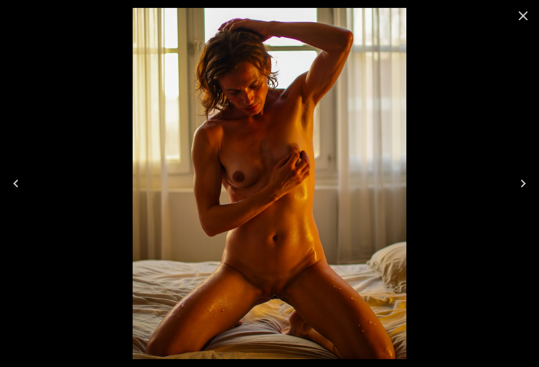
click at [525, 187] on icon "Next" at bounding box center [523, 184] width 16 height 16
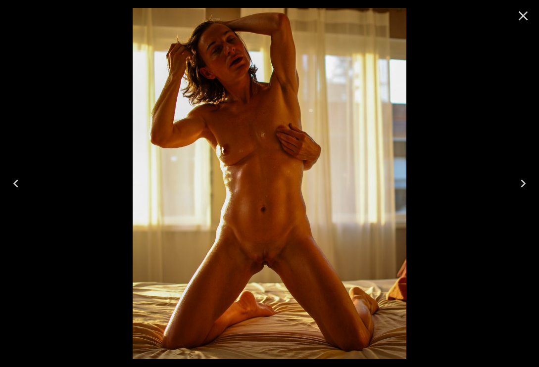
click at [526, 186] on icon "Next" at bounding box center [523, 184] width 16 height 16
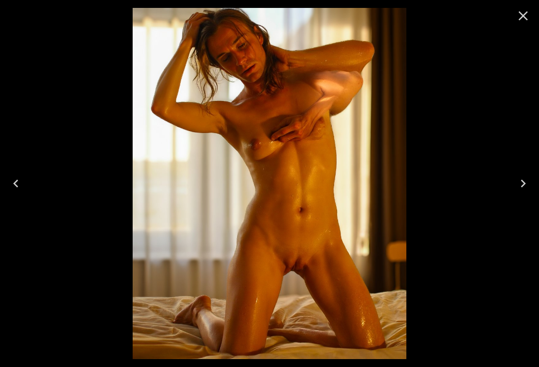
click at [527, 186] on icon "Next" at bounding box center [523, 184] width 16 height 16
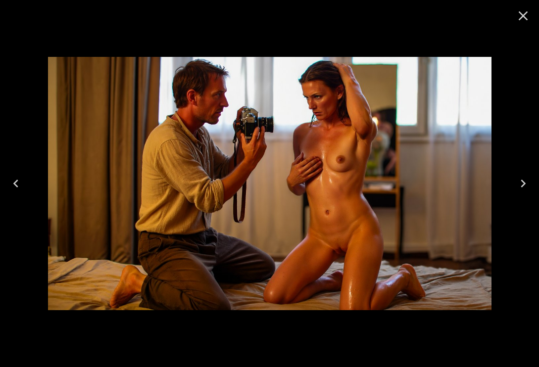
click at [31, 196] on button "Previous" at bounding box center [16, 184] width 32 height 40
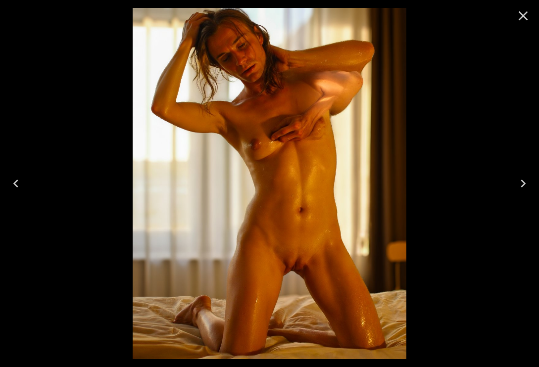
click at [20, 194] on button "Previous" at bounding box center [16, 184] width 32 height 40
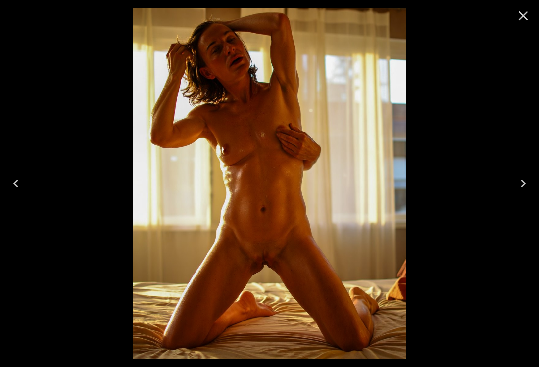
click at [18, 192] on icon "Previous" at bounding box center [16, 184] width 16 height 16
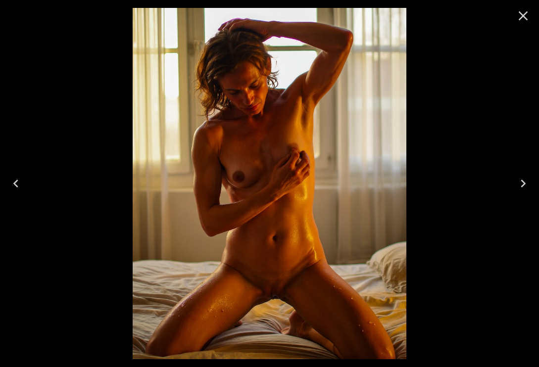
click at [22, 195] on button "Previous" at bounding box center [16, 184] width 32 height 40
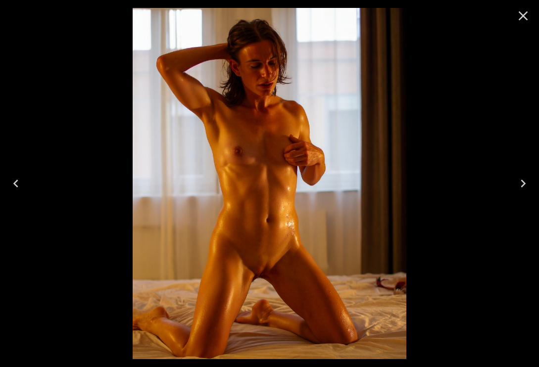
click at [523, 23] on icon "Close" at bounding box center [523, 16] width 16 height 16
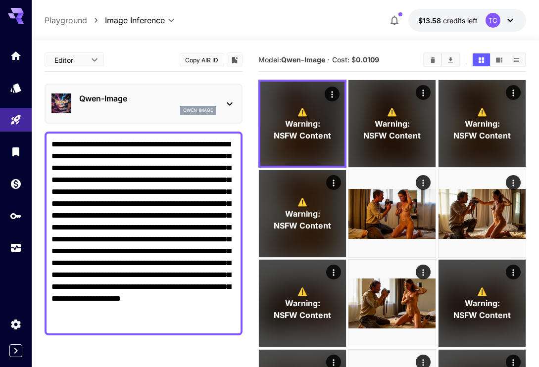
scroll to position [0, 0]
click at [59, 147] on textarea "**********" at bounding box center [143, 234] width 184 height 190
click at [91, 160] on textarea "**********" at bounding box center [143, 234] width 184 height 190
click at [185, 172] on textarea "**********" at bounding box center [143, 234] width 184 height 190
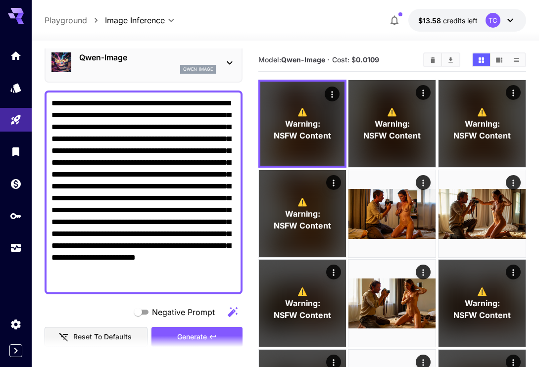
click at [149, 138] on textarea "**********" at bounding box center [143, 193] width 184 height 190
type textarea "**********"
click at [203, 335] on span "Generate" at bounding box center [192, 337] width 30 height 12
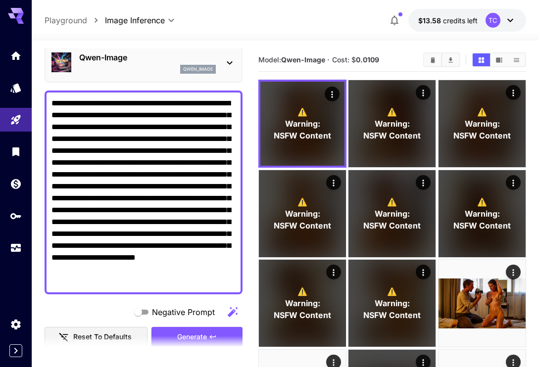
click at [0, 0] on icon "Open in fullscreen" at bounding box center [0, 0] width 0 height 0
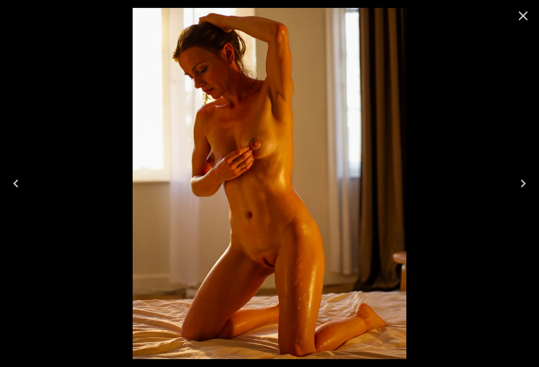
click at [521, 188] on icon "Next" at bounding box center [523, 184] width 5 height 8
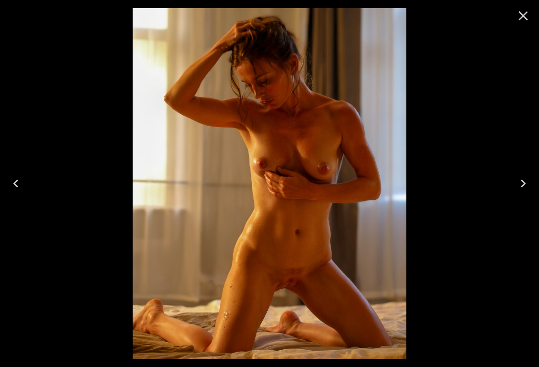
click at [520, 190] on icon "Next" at bounding box center [523, 184] width 16 height 16
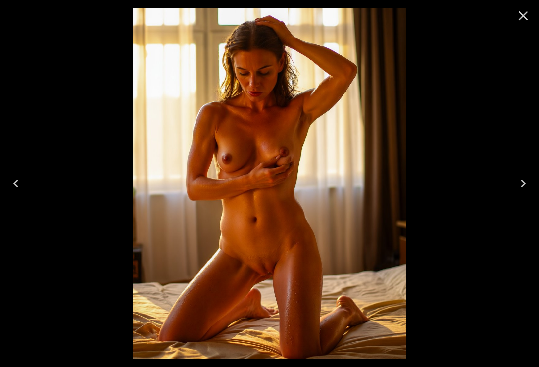
click at [524, 188] on icon "Next" at bounding box center [523, 184] width 5 height 8
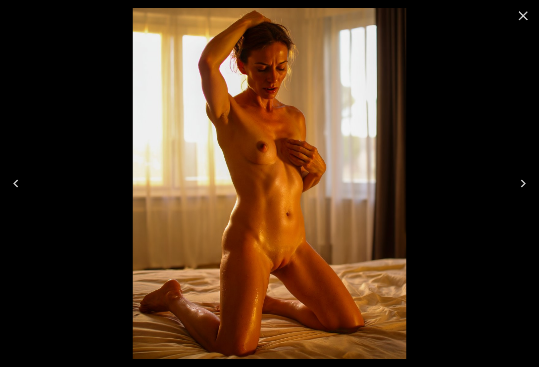
click at [21, 194] on button "Previous" at bounding box center [16, 184] width 32 height 40
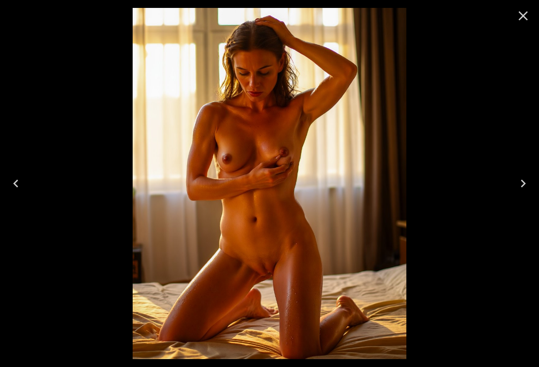
click at [23, 188] on icon "Previous" at bounding box center [16, 184] width 16 height 16
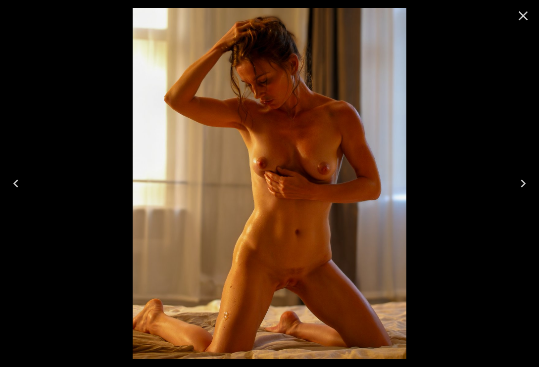
click at [25, 192] on button "Previous" at bounding box center [16, 184] width 32 height 40
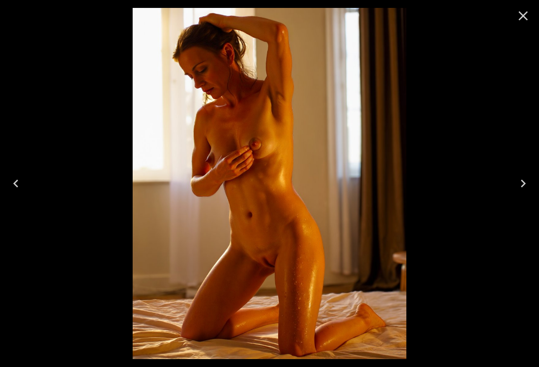
click at [28, 194] on button "Previous" at bounding box center [16, 184] width 32 height 40
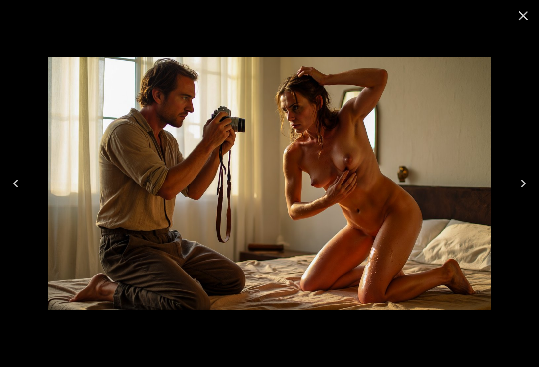
click at [527, 188] on icon "Next" at bounding box center [523, 184] width 16 height 16
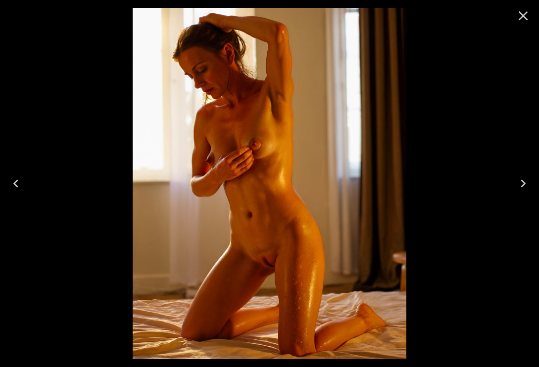
click at [533, 188] on button "Next" at bounding box center [523, 184] width 32 height 40
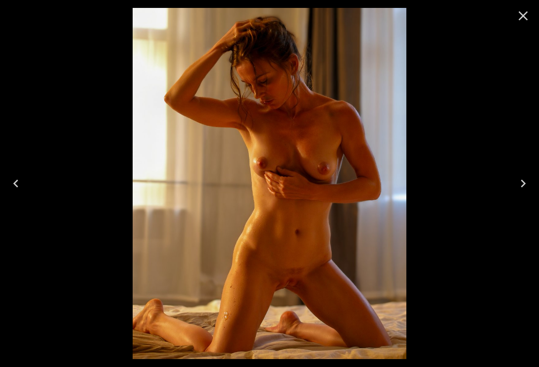
click at [534, 186] on button "Next" at bounding box center [523, 184] width 32 height 40
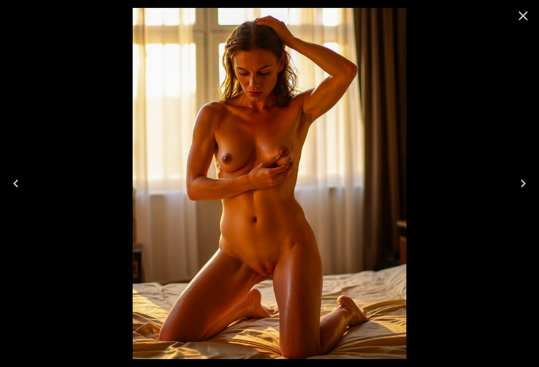
click at [533, 192] on button "Next" at bounding box center [523, 184] width 32 height 40
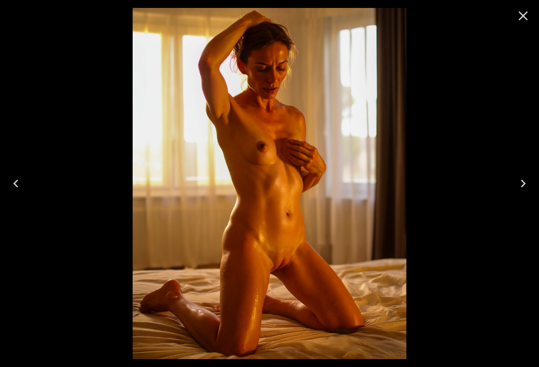
click at [529, 19] on icon "Close" at bounding box center [523, 16] width 16 height 16
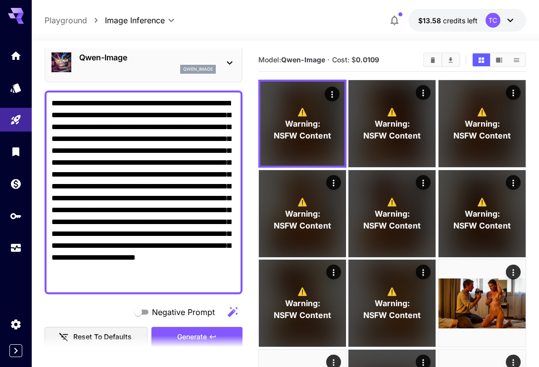
click at [436, 58] on icon "Clear All" at bounding box center [432, 59] width 7 height 7
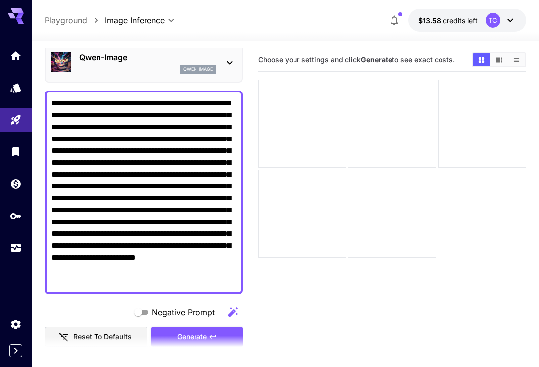
click at [149, 106] on textarea "**********" at bounding box center [143, 193] width 184 height 190
click at [149, 105] on textarea "**********" at bounding box center [143, 193] width 184 height 190
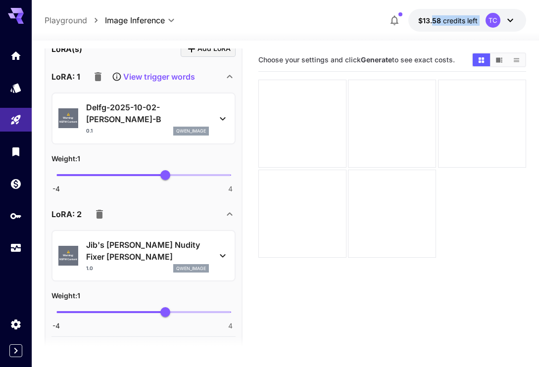
click at [292, 279] on section "Choose your settings and click Generate to see exact costs." at bounding box center [392, 232] width 268 height 367
type input "****"
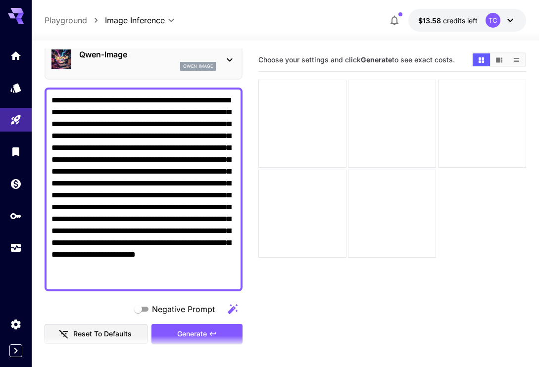
scroll to position [42, 0]
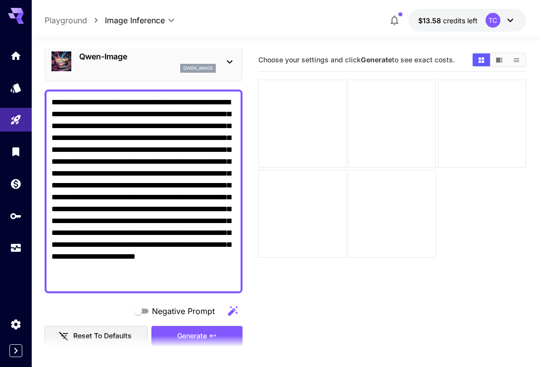
click at [164, 114] on textarea "**********" at bounding box center [143, 192] width 184 height 190
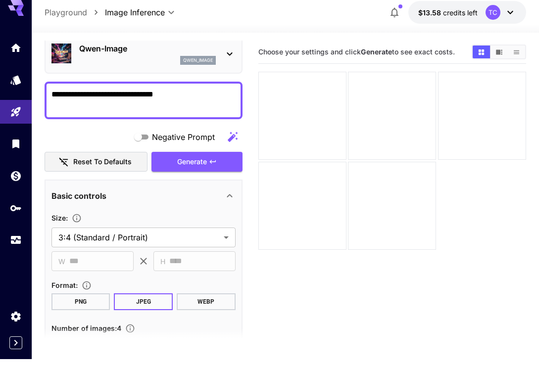
type textarea "**********"
click at [203, 164] on span "Generate" at bounding box center [192, 170] width 30 height 12
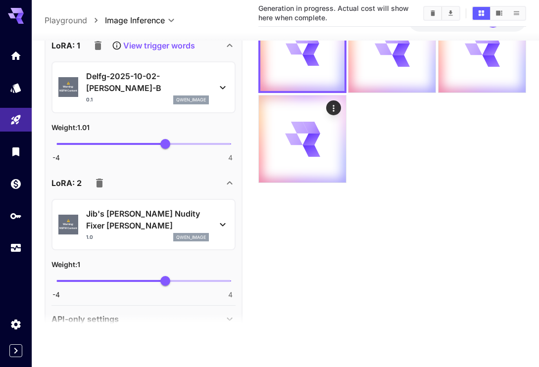
scroll to position [412, 0]
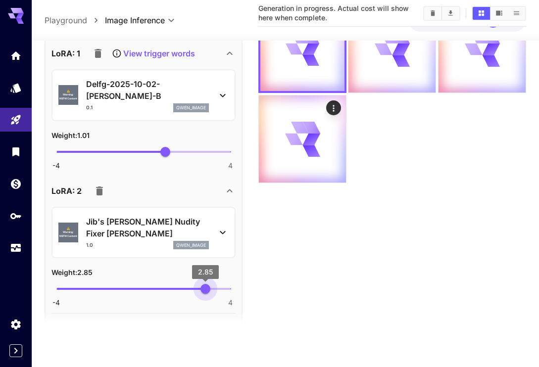
click at [205, 285] on span "2.85" at bounding box center [205, 290] width 10 height 10
type input "****"
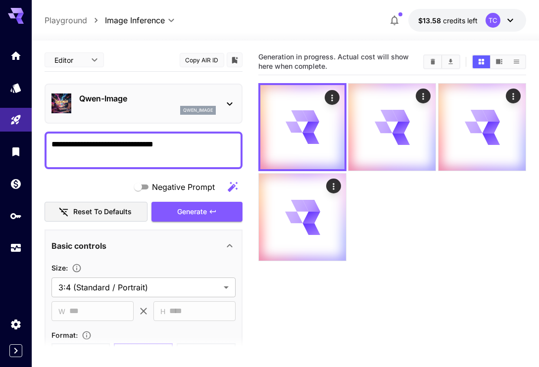
scroll to position [0, 0]
click at [203, 215] on span "Generate" at bounding box center [192, 212] width 30 height 12
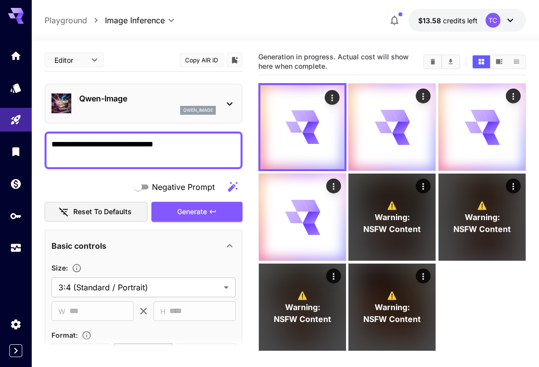
click at [0, 0] on button "Open in fullscreen" at bounding box center [0, 0] width 0 height 0
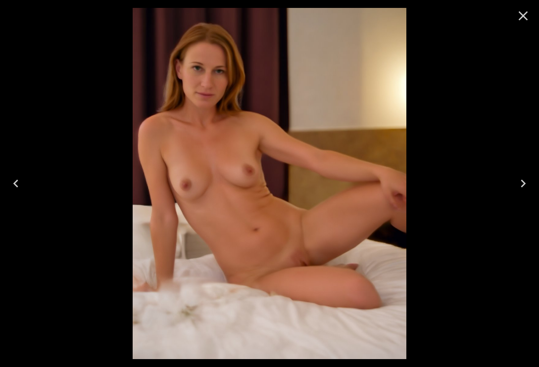
click at [25, 187] on button "Previous" at bounding box center [16, 184] width 32 height 40
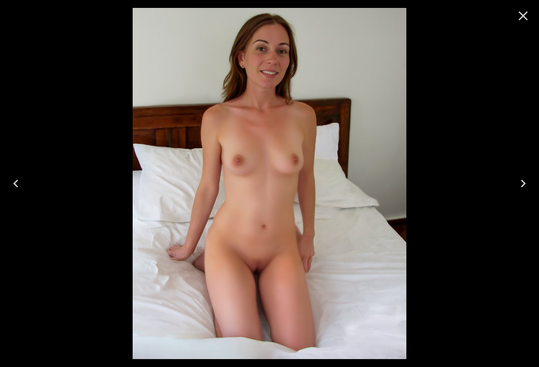
click at [26, 185] on button "Previous" at bounding box center [16, 184] width 32 height 40
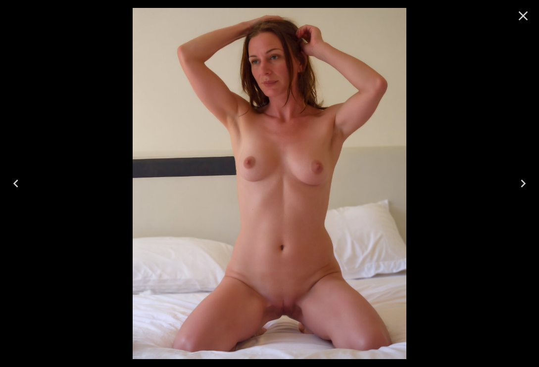
click at [30, 190] on button "Previous" at bounding box center [16, 184] width 32 height 40
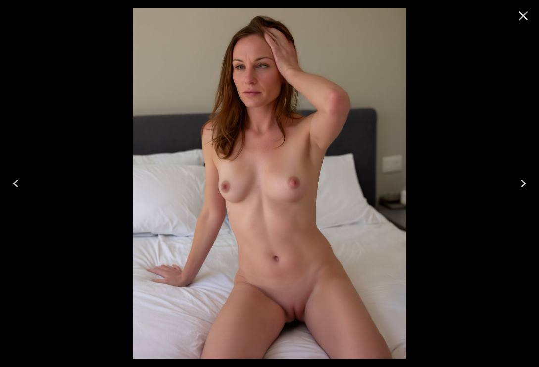
click at [31, 186] on button "Previous" at bounding box center [16, 184] width 32 height 40
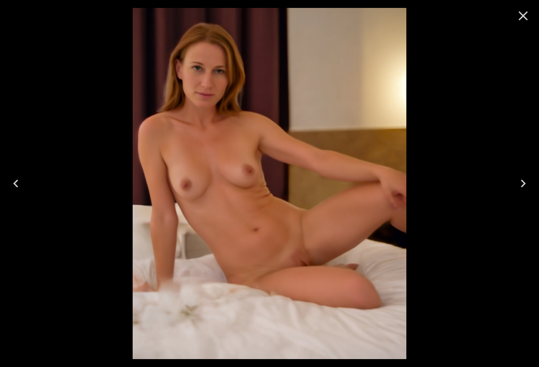
click at [31, 189] on button "Previous" at bounding box center [16, 184] width 32 height 40
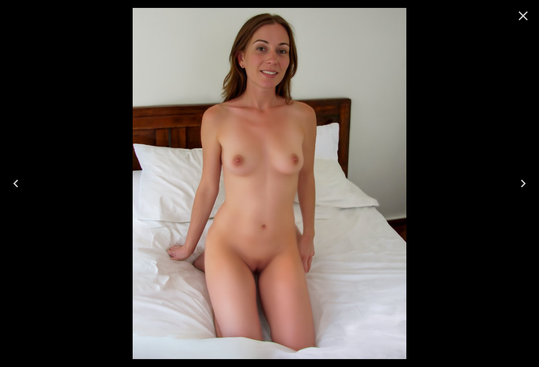
click at [29, 191] on button "Previous" at bounding box center [16, 184] width 32 height 40
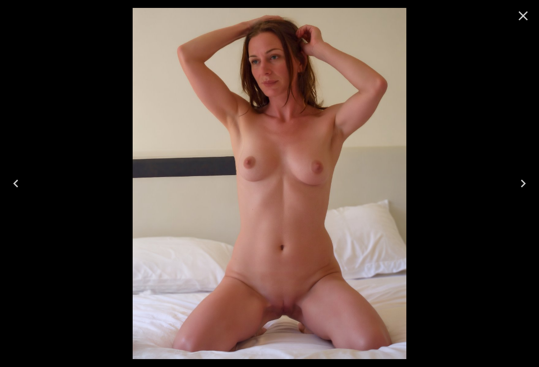
click at [28, 192] on button "Previous" at bounding box center [16, 184] width 32 height 40
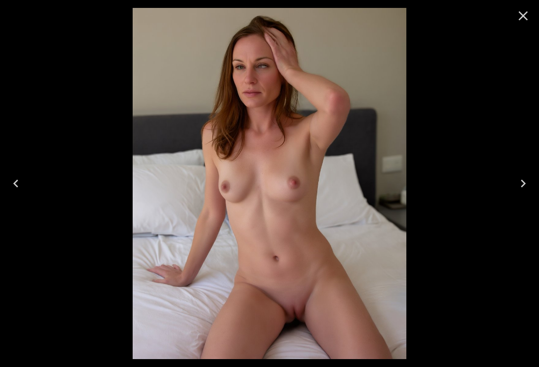
click at [29, 193] on button "Previous" at bounding box center [16, 184] width 32 height 40
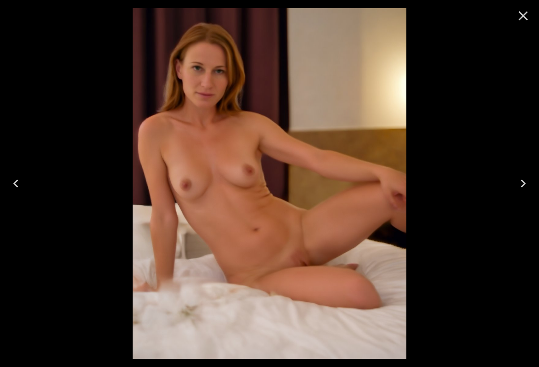
click at [526, 14] on icon "Close" at bounding box center [523, 16] width 16 height 16
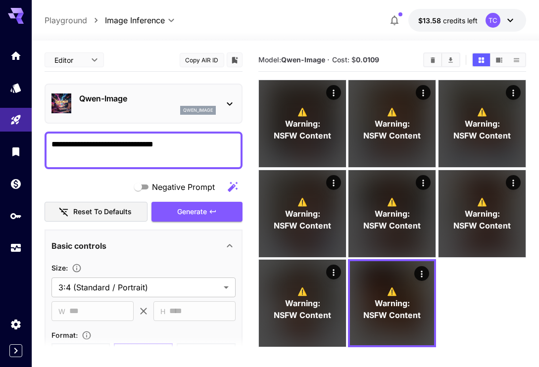
click at [0, 0] on icon "Open in fullscreen" at bounding box center [0, 0] width 0 height 0
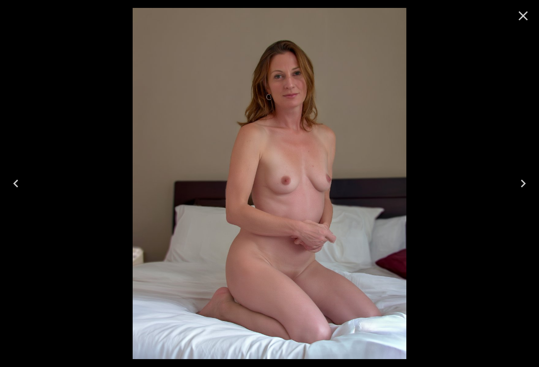
click at [524, 179] on icon "Next" at bounding box center [523, 184] width 16 height 16
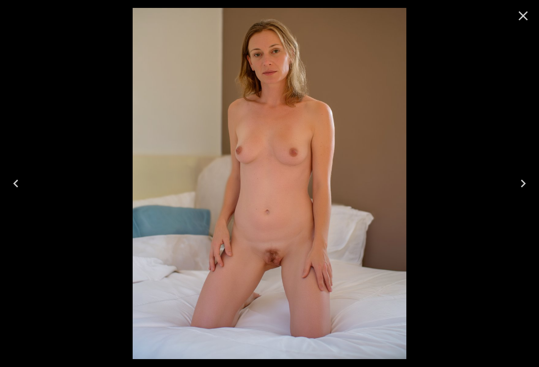
click at [533, 181] on button "Next" at bounding box center [523, 184] width 32 height 40
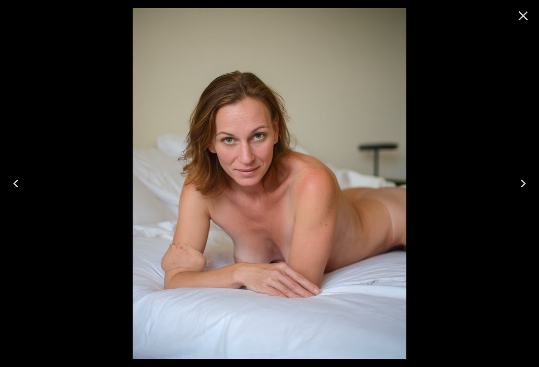
click at [532, 181] on button "Next" at bounding box center [523, 184] width 32 height 40
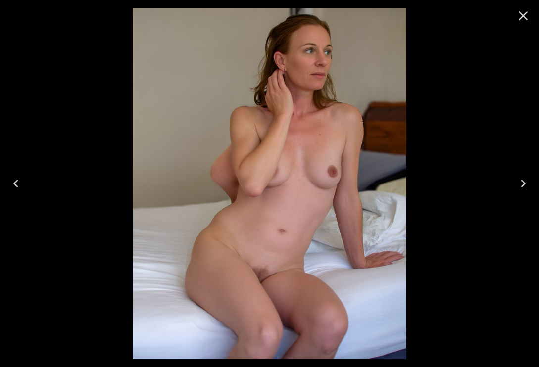
click at [531, 182] on icon "Next" at bounding box center [523, 184] width 16 height 16
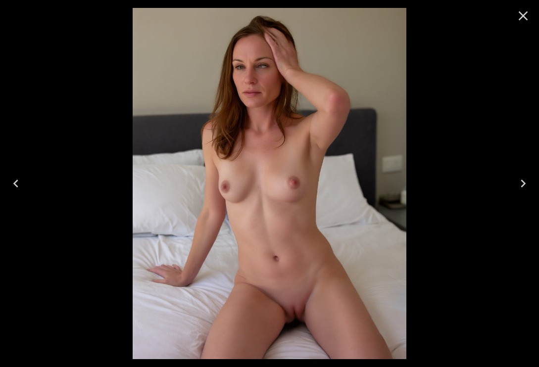
click at [535, 179] on button "Next" at bounding box center [523, 184] width 32 height 40
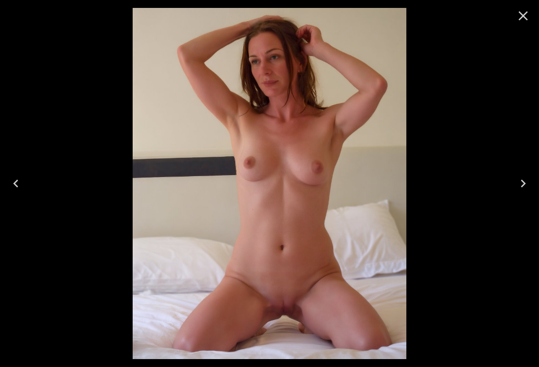
click at [535, 181] on button "Next" at bounding box center [523, 184] width 32 height 40
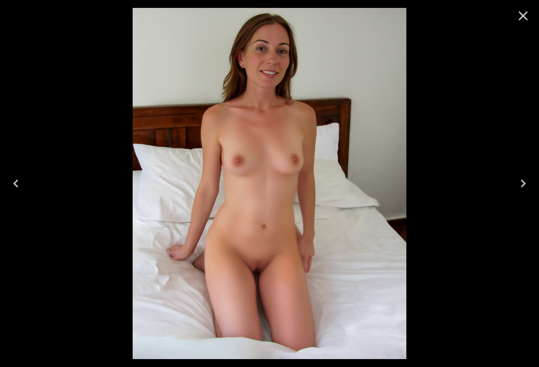
click at [536, 180] on button "Next" at bounding box center [523, 184] width 32 height 40
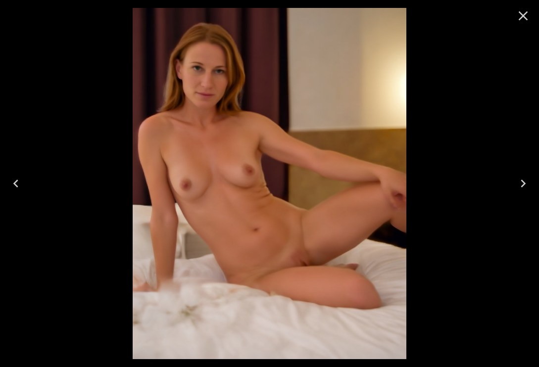
click at [537, 178] on button "Next" at bounding box center [523, 184] width 32 height 40
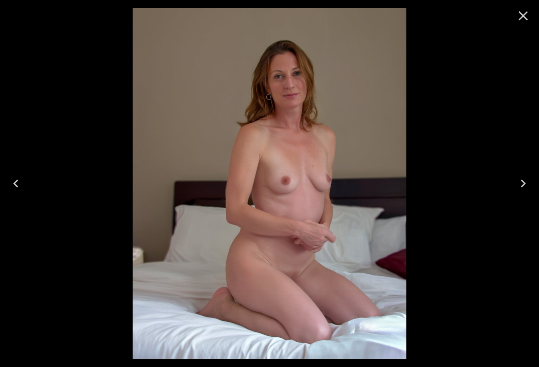
click at [537, 178] on button "Next" at bounding box center [523, 184] width 32 height 40
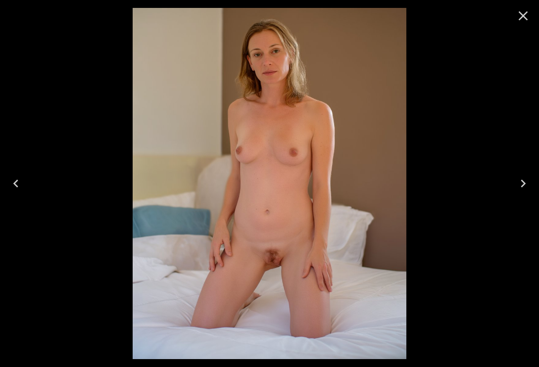
click at [538, 177] on button "Next" at bounding box center [523, 184] width 32 height 40
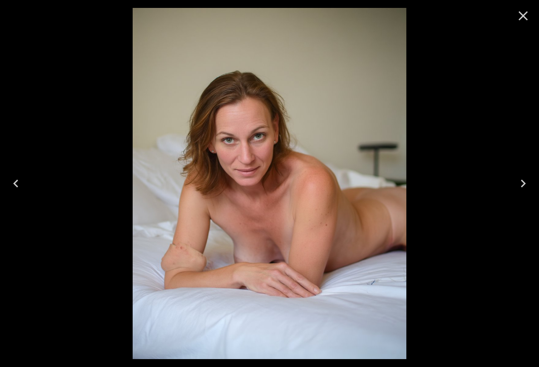
click at [539, 176] on button "Next" at bounding box center [523, 184] width 32 height 40
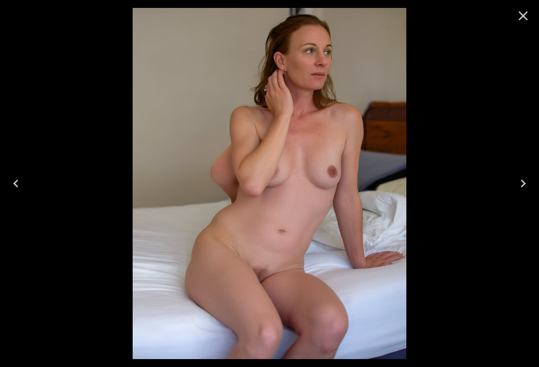
click at [538, 177] on button "Next" at bounding box center [523, 184] width 32 height 40
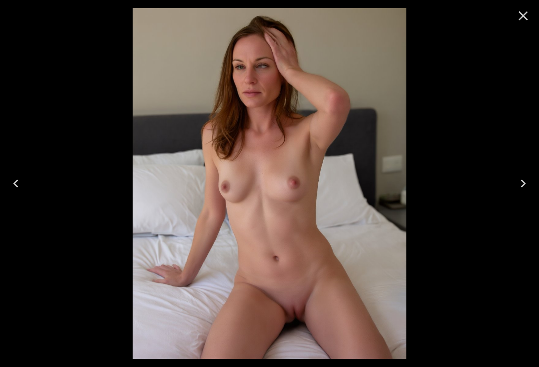
click at [538, 174] on button "Next" at bounding box center [523, 184] width 32 height 40
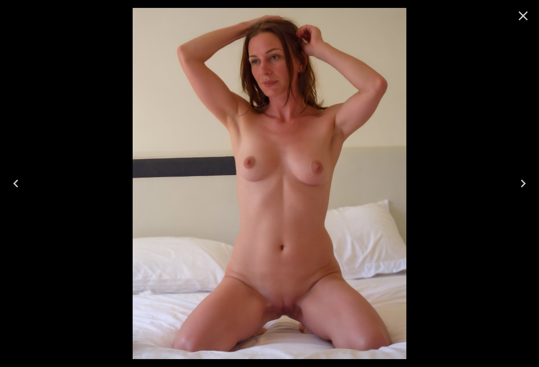
click at [527, 13] on icon "Close" at bounding box center [523, 16] width 16 height 16
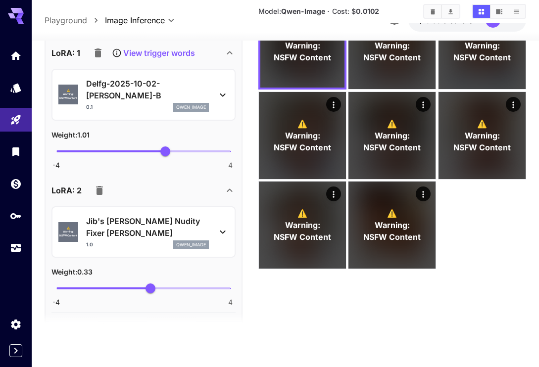
scroll to position [412, 0]
click at [99, 187] on icon "button" at bounding box center [99, 191] width 7 height 9
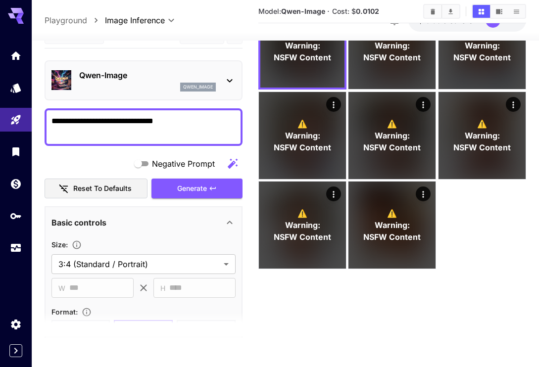
scroll to position [0, 0]
click at [199, 181] on div "Negative Prompt Reset to defaults Generate" at bounding box center [144, 176] width 198 height 45
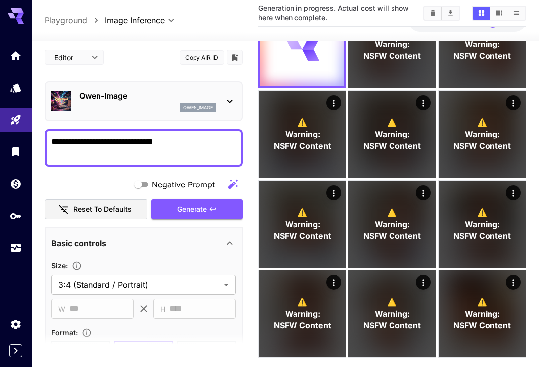
click at [0, 0] on icon "Open in fullscreen" at bounding box center [0, 0] width 0 height 0
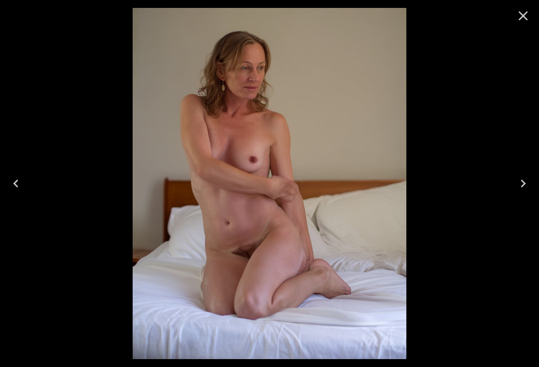
click at [15, 192] on icon "Previous" at bounding box center [16, 184] width 16 height 16
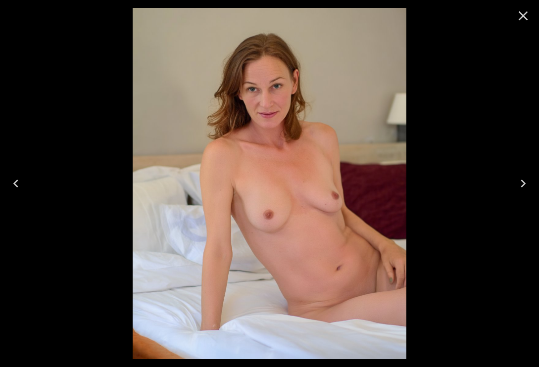
click at [20, 190] on icon "Previous" at bounding box center [16, 184] width 16 height 16
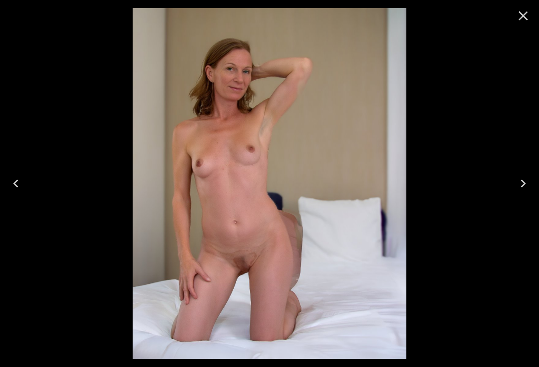
click at [26, 185] on button "Previous" at bounding box center [16, 184] width 32 height 40
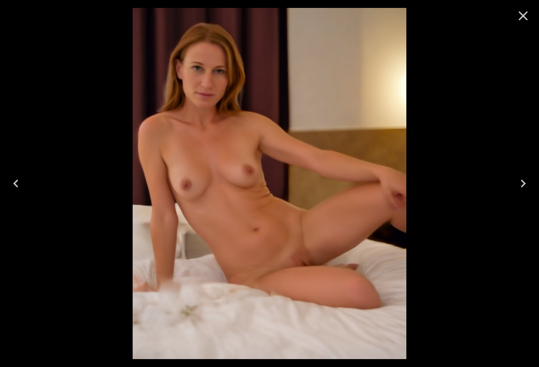
click at [516, 189] on icon "Next" at bounding box center [523, 184] width 16 height 16
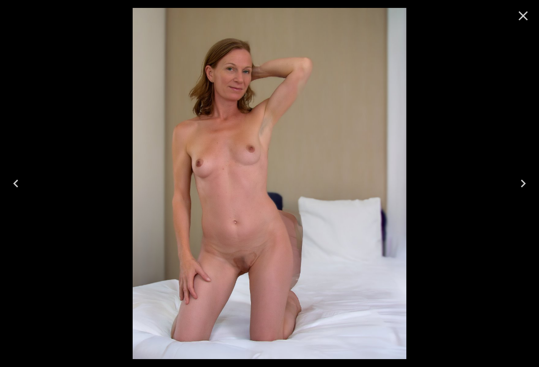
click at [530, 180] on icon "Next" at bounding box center [523, 184] width 16 height 16
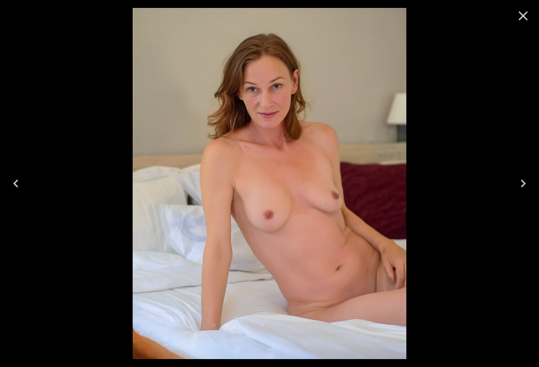
click at [531, 180] on button "Next" at bounding box center [523, 184] width 32 height 40
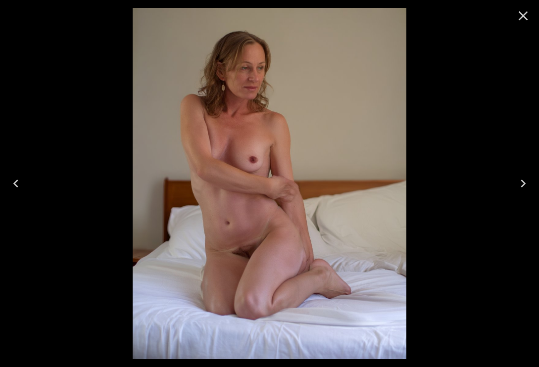
click at [534, 180] on button "Next" at bounding box center [523, 184] width 32 height 40
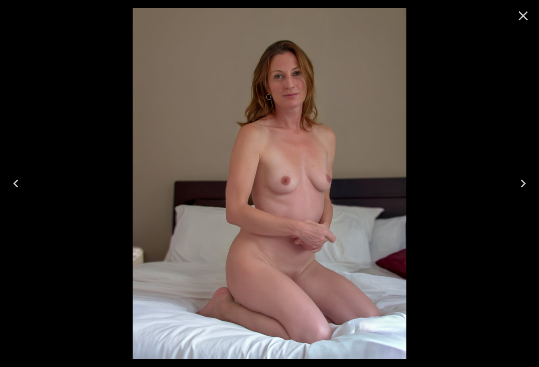
click at [532, 181] on button "Next" at bounding box center [523, 184] width 32 height 40
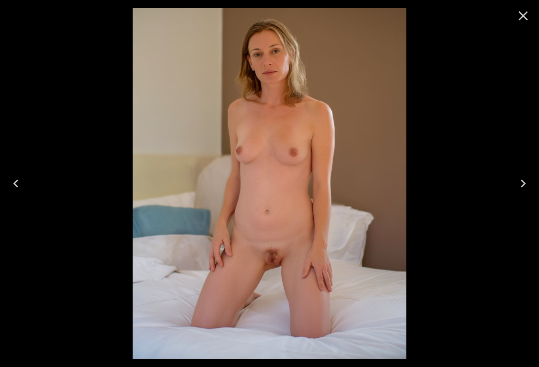
click at [525, 12] on icon "Close" at bounding box center [523, 16] width 16 height 16
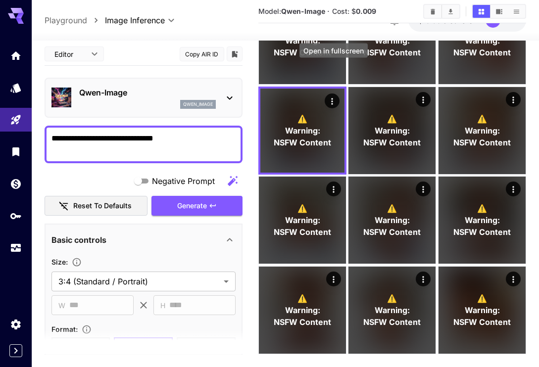
click at [0, 0] on icon "Open in fullscreen" at bounding box center [0, 0] width 0 height 0
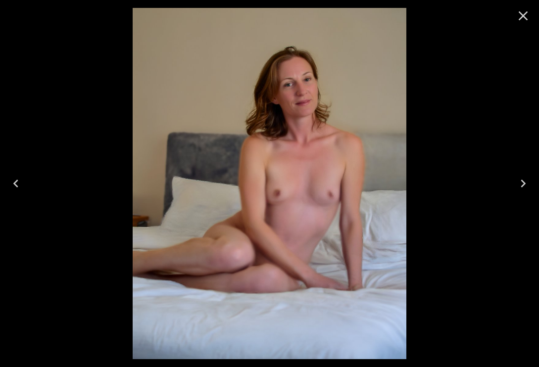
click at [519, 183] on icon "Next" at bounding box center [523, 184] width 16 height 16
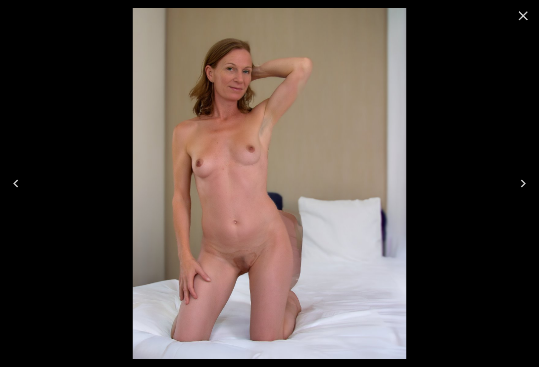
click at [522, 178] on icon "Next" at bounding box center [523, 184] width 16 height 16
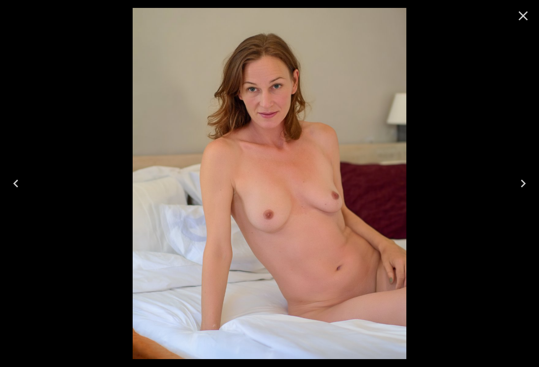
click at [523, 180] on icon "Next" at bounding box center [523, 184] width 16 height 16
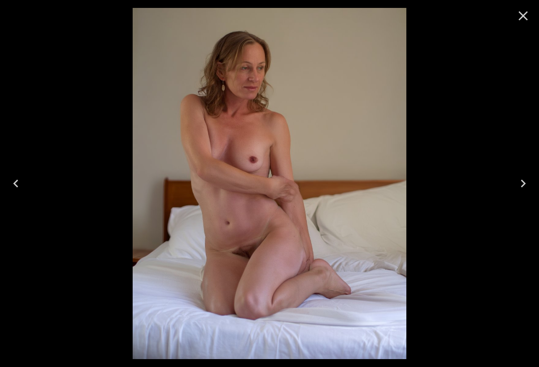
click at [525, 12] on icon "Close" at bounding box center [523, 16] width 16 height 16
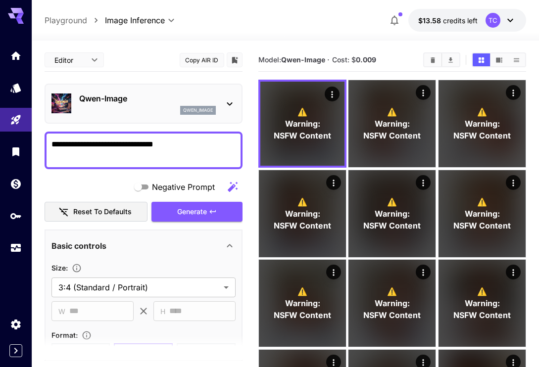
click at [432, 56] on icon "Clear All" at bounding box center [432, 59] width 7 height 7
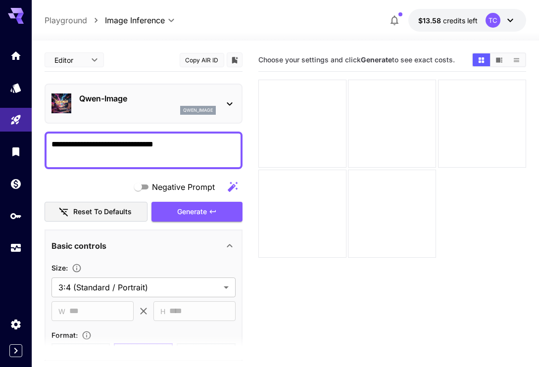
click at [229, 99] on icon at bounding box center [230, 104] width 12 height 12
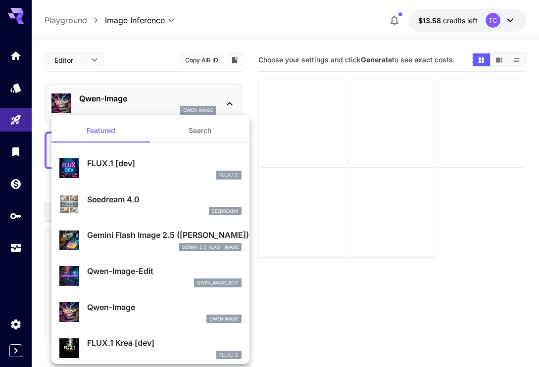
click at [204, 137] on button "Search" at bounding box center [199, 131] width 99 height 24
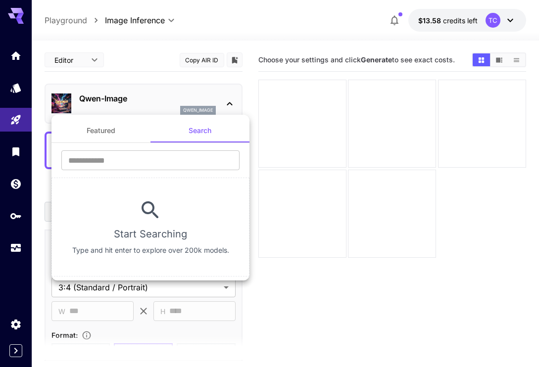
click at [130, 162] on input "text" at bounding box center [150, 160] width 178 height 20
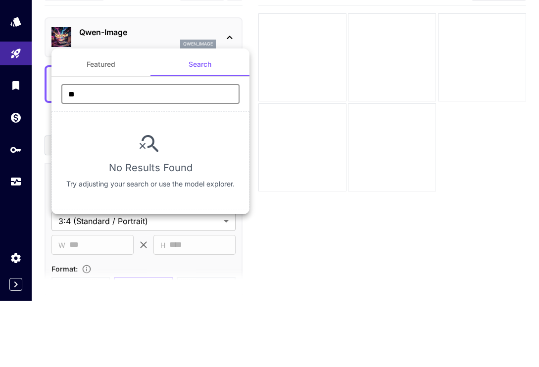
type input "*"
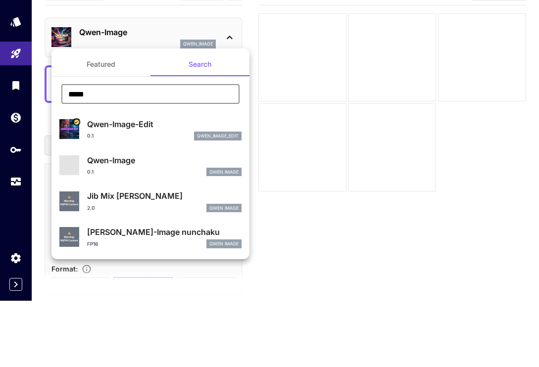
scroll to position [66, 0]
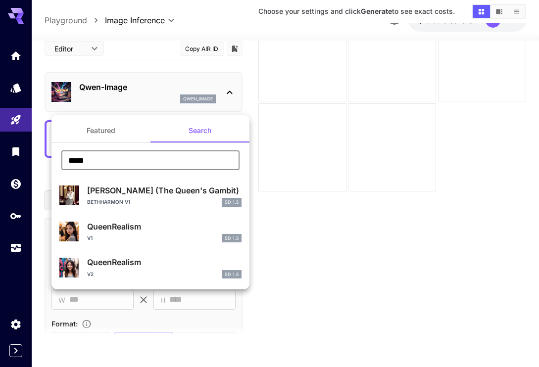
click at [129, 163] on input "*****" at bounding box center [150, 160] width 178 height 20
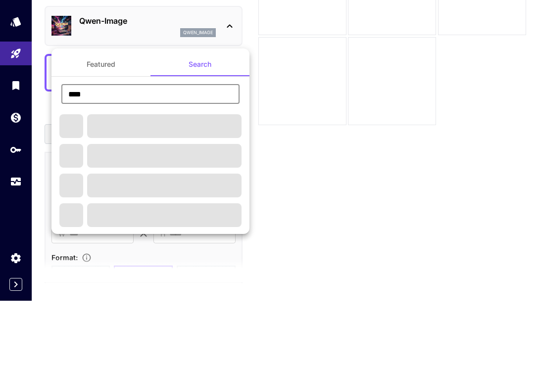
scroll to position [83, 0]
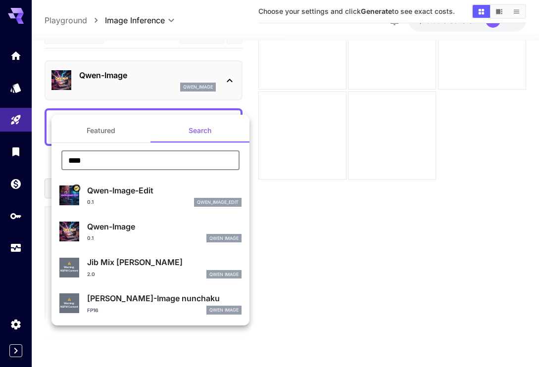
type input "****"
click at [124, 270] on div "2.0 Qwen Image" at bounding box center [164, 274] width 154 height 9
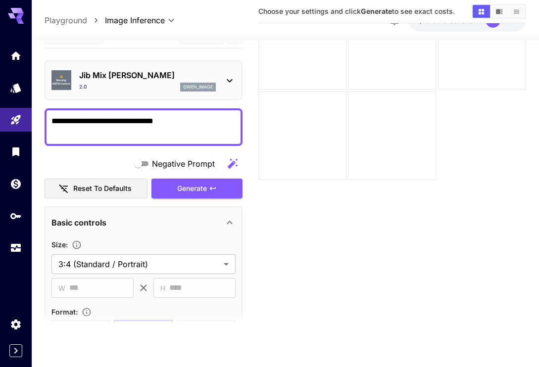
type input "*"
type input "*******"
click at [194, 183] on span "Generate" at bounding box center [192, 189] width 30 height 12
